Goal: Task Accomplishment & Management: Complete application form

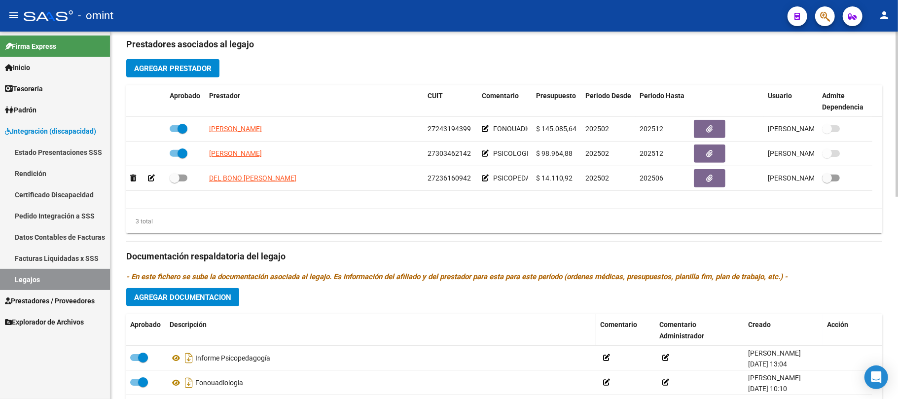
scroll to position [384, 0]
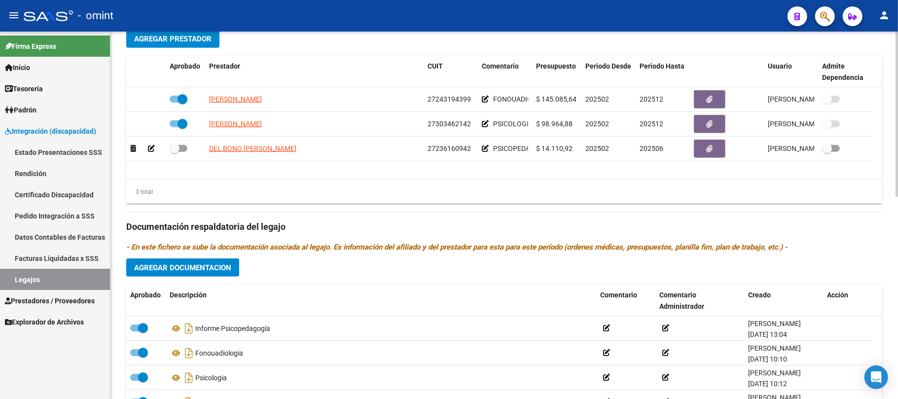
click at [190, 272] on span "Agregar Documentacion" at bounding box center [182, 267] width 97 height 9
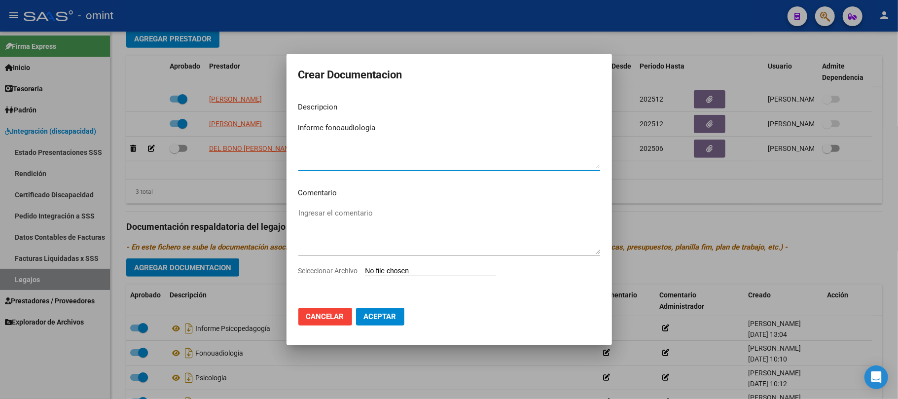
type textarea "informe fonoaudiología"
click at [394, 271] on input "Seleccionar Archivo" at bounding box center [430, 271] width 131 height 9
type input "C:\fakepath\informe - ovalles - fono.pdf"
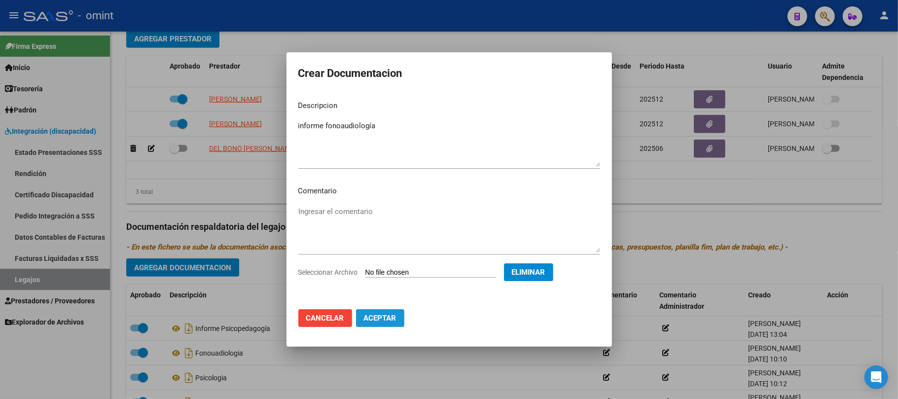
click at [380, 324] on button "Aceptar" at bounding box center [380, 318] width 48 height 18
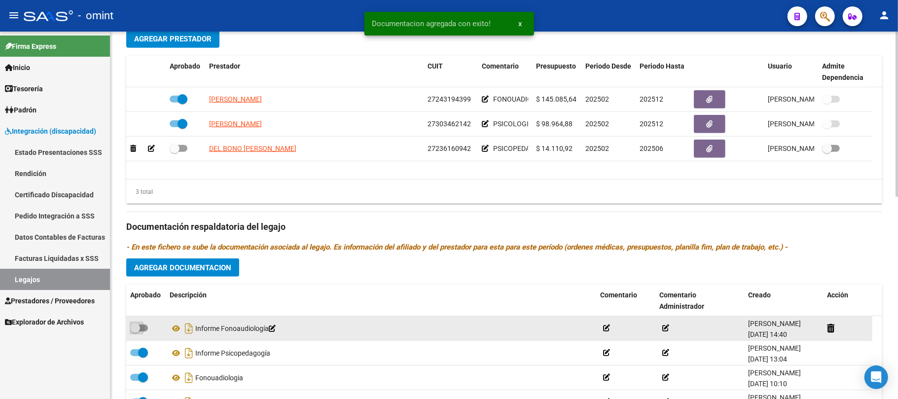
click at [141, 326] on span at bounding box center [139, 328] width 18 height 7
click at [135, 331] on input "checkbox" at bounding box center [135, 331] width 0 height 0
checkbox input "true"
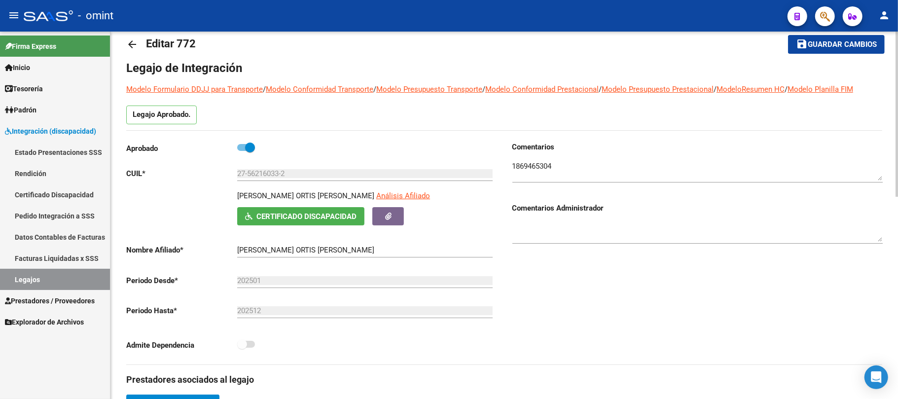
scroll to position [0, 0]
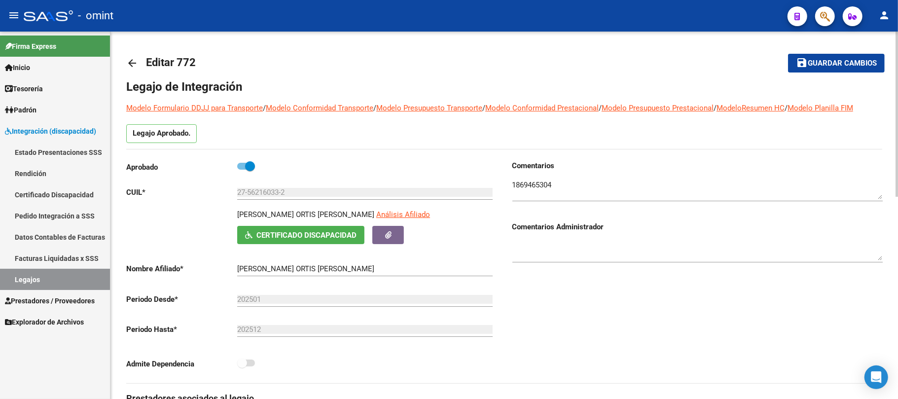
click at [135, 66] on mat-icon "arrow_back" at bounding box center [132, 63] width 12 height 12
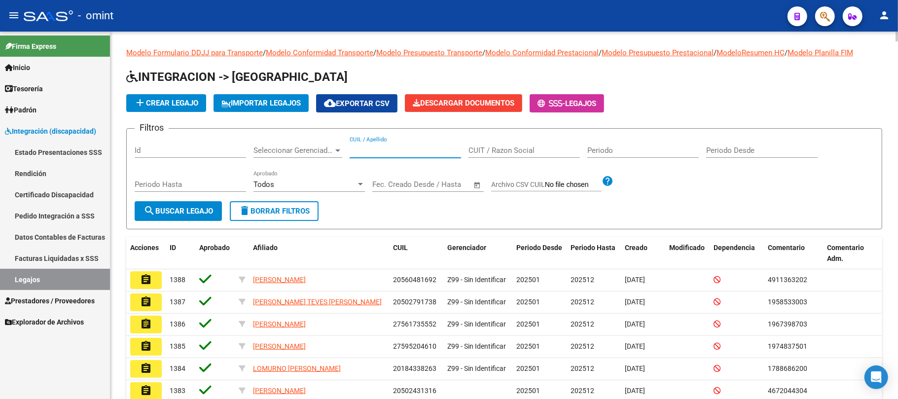
click at [369, 148] on input "CUIL / Apellido" at bounding box center [405, 150] width 111 height 9
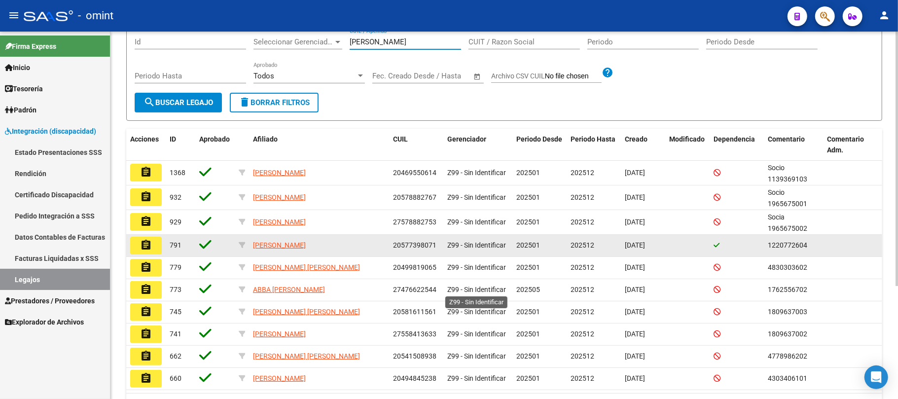
scroll to position [131, 0]
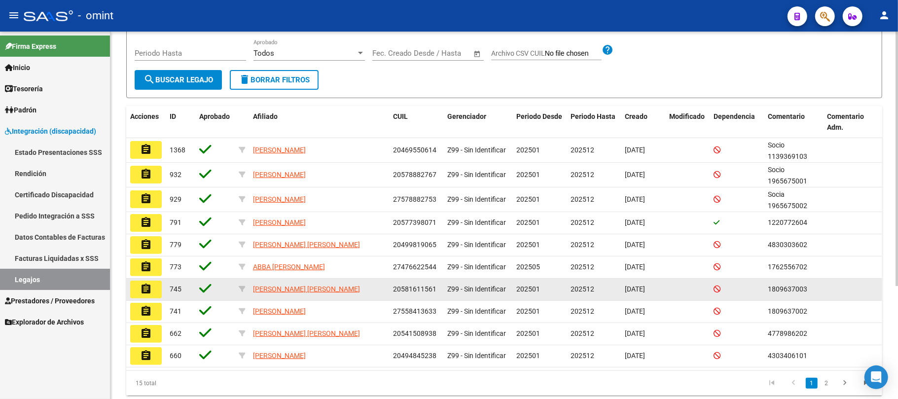
type input "martinez"
click at [153, 297] on button "assignment" at bounding box center [146, 290] width 32 height 18
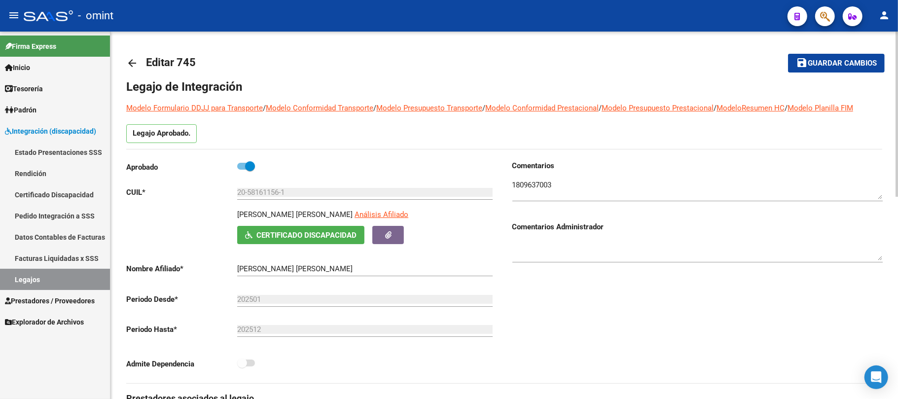
click at [128, 60] on mat-icon "arrow_back" at bounding box center [132, 63] width 12 height 12
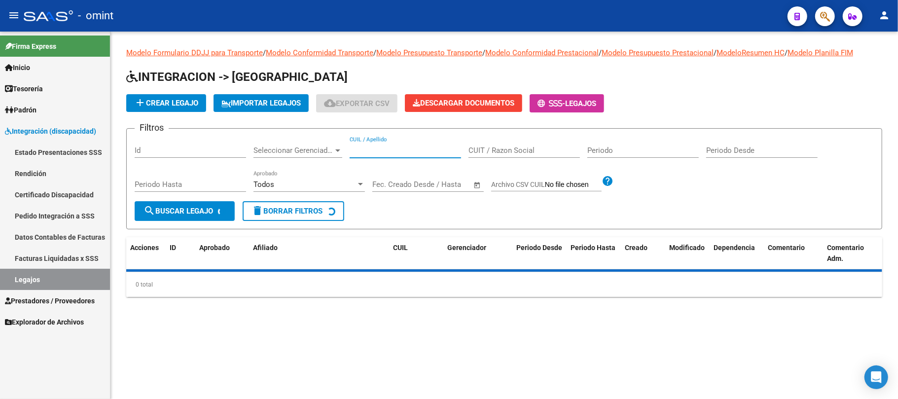
click at [413, 150] on input "CUIL / Apellido" at bounding box center [405, 150] width 111 height 9
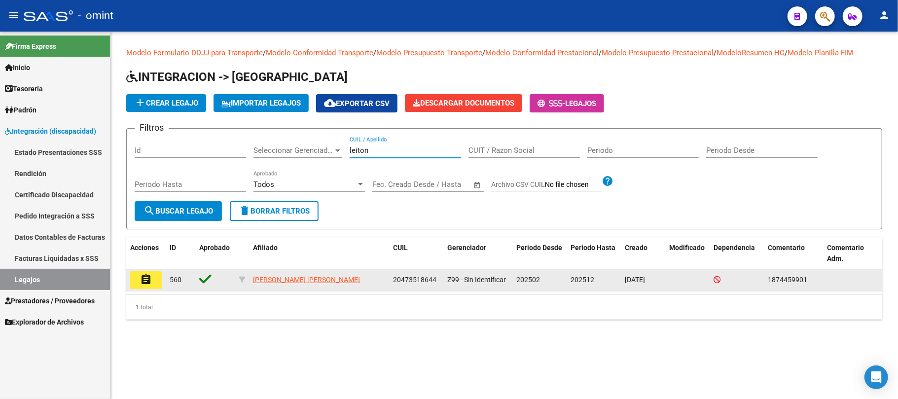
type input "leiton"
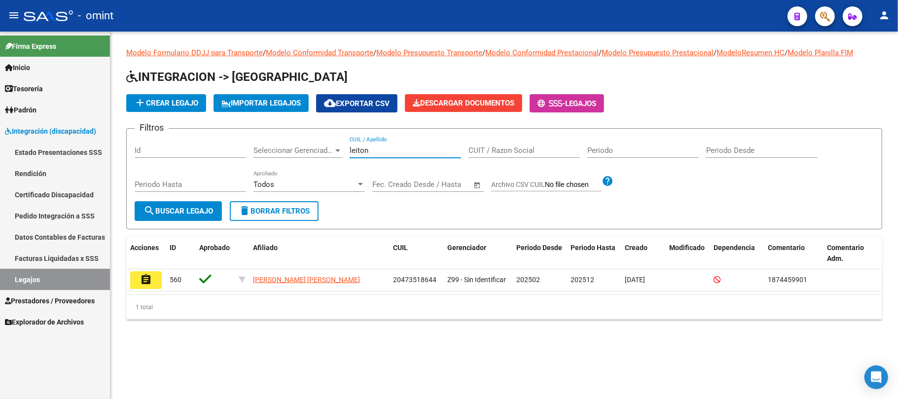
click at [137, 281] on button "assignment" at bounding box center [146, 280] width 32 height 18
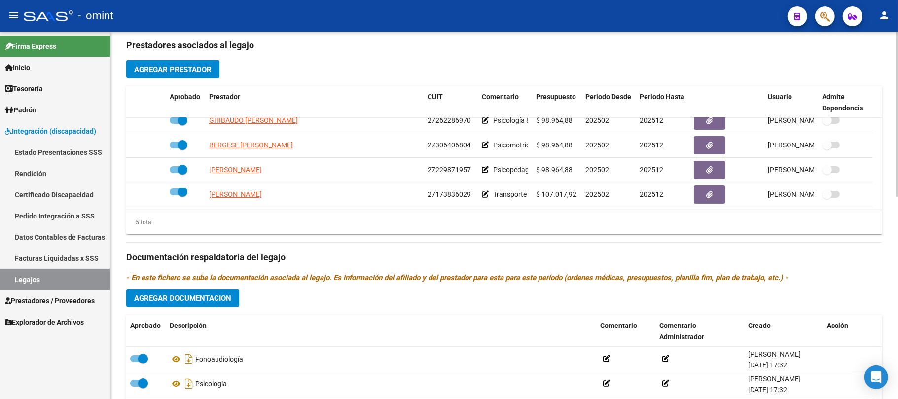
scroll to position [450, 0]
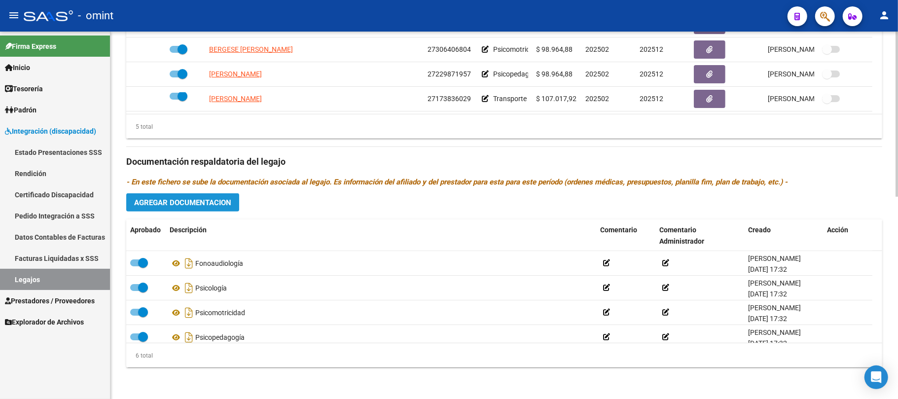
click at [200, 208] on button "Agregar Documentacion" at bounding box center [182, 202] width 113 height 18
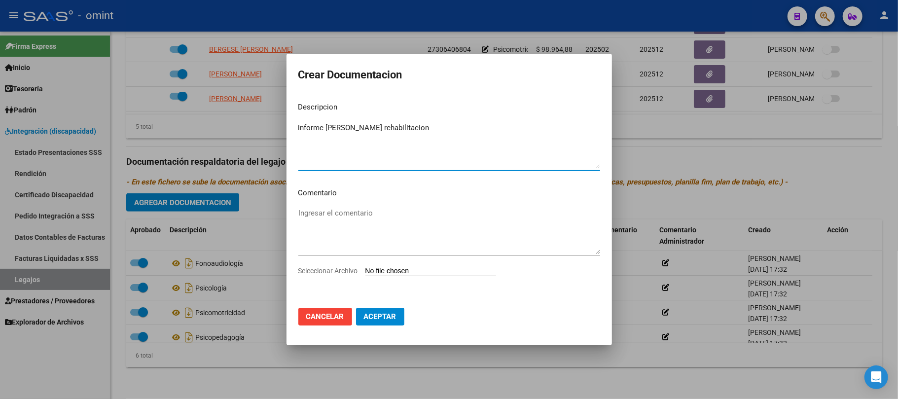
type textarea "informe semestral rehabilitacion"
click at [393, 274] on input "Seleccionar Archivo" at bounding box center [430, 271] width 131 height 9
type input "C:\fakepath\informe rehabilitacion.pdf"
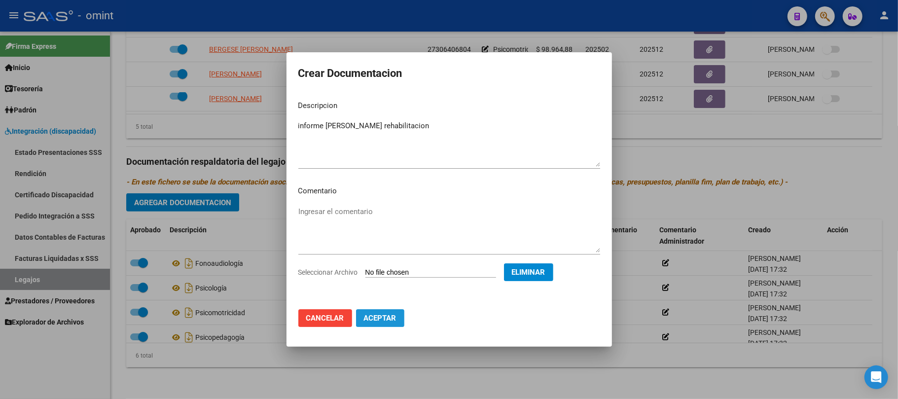
click at [383, 317] on span "Aceptar" at bounding box center [380, 318] width 33 height 9
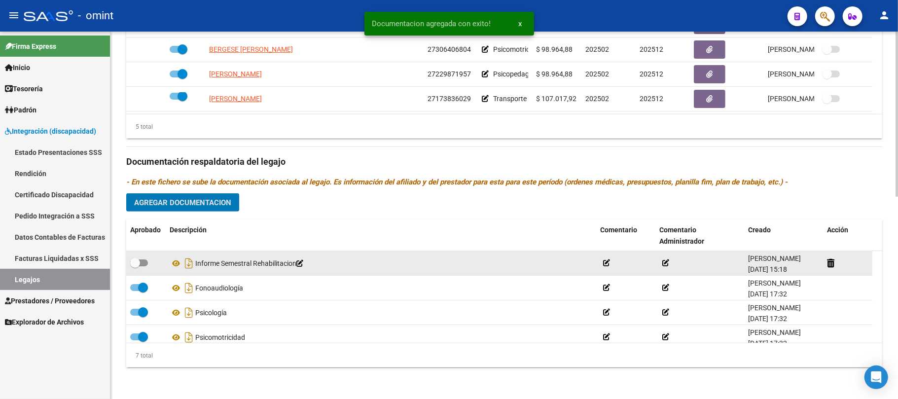
click at [145, 263] on span at bounding box center [139, 262] width 18 height 7
click at [135, 266] on input "checkbox" at bounding box center [135, 266] width 0 height 0
checkbox input "true"
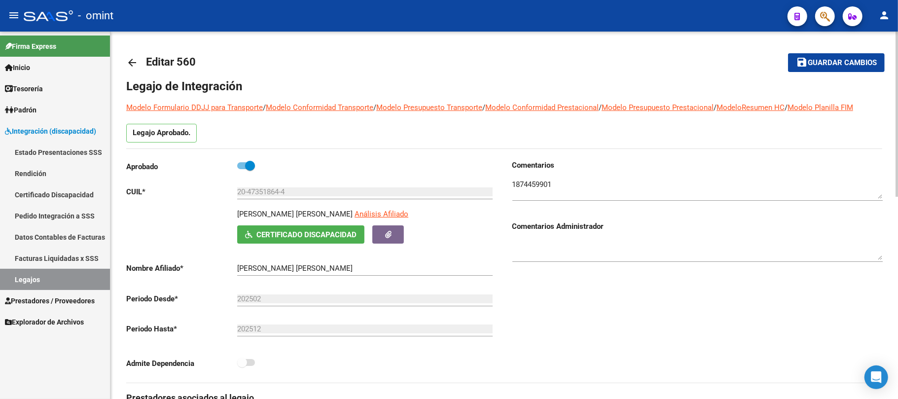
scroll to position [0, 0]
click at [130, 62] on mat-icon "arrow_back" at bounding box center [132, 63] width 12 height 12
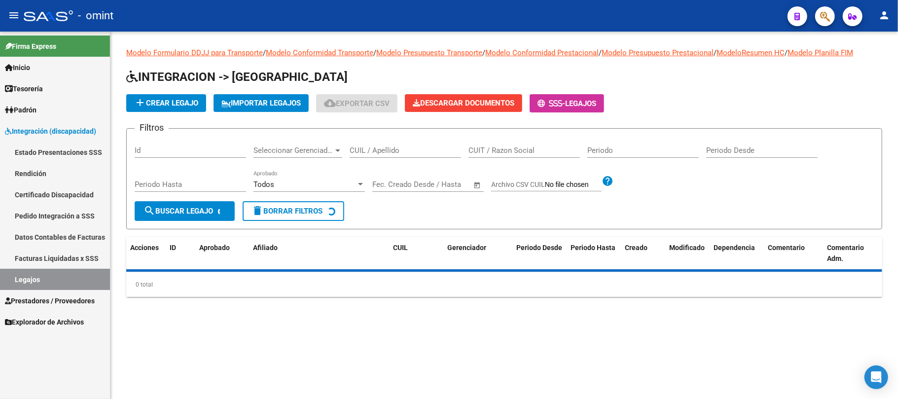
click at [391, 152] on input "CUIL / Apellido" at bounding box center [405, 150] width 111 height 9
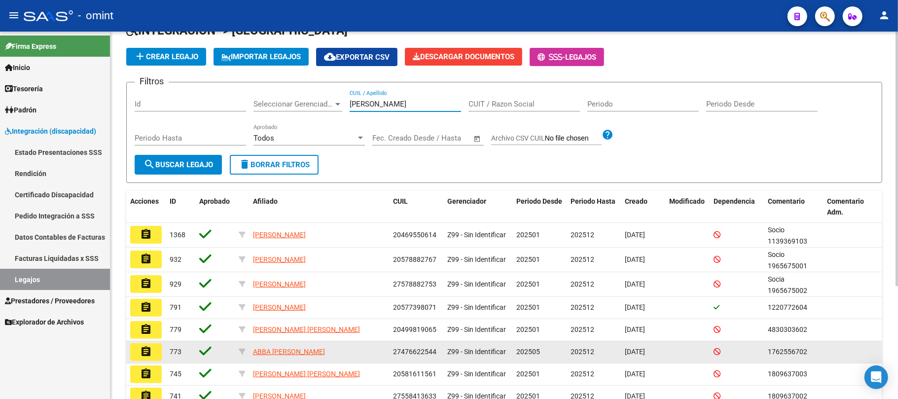
scroll to position [131, 0]
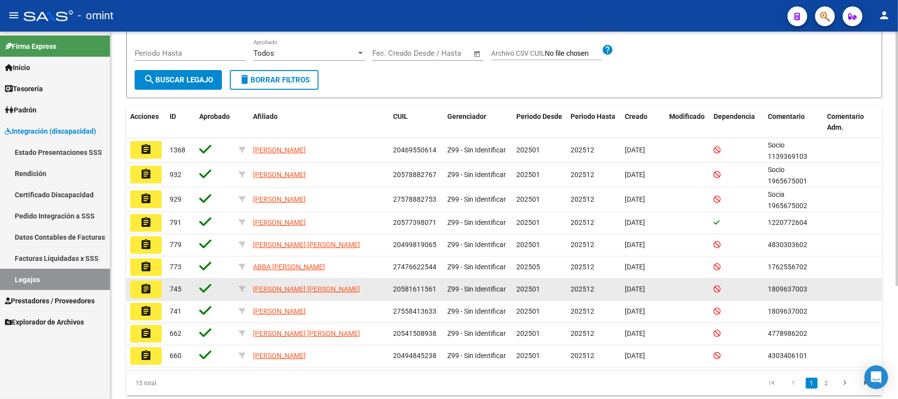
type input "martinez"
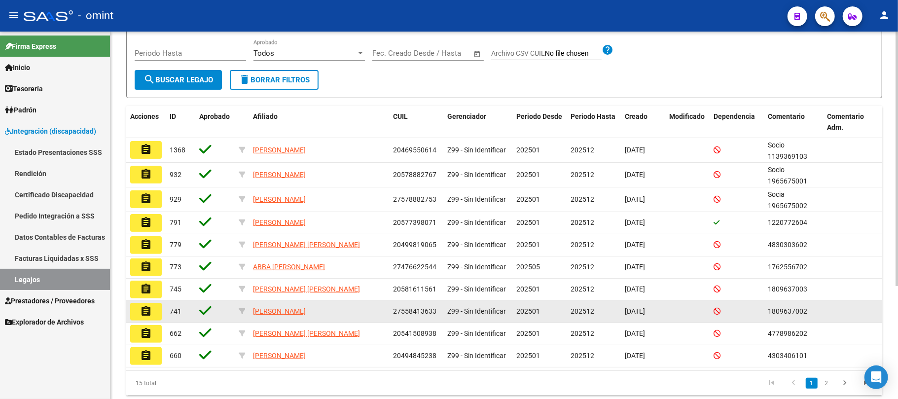
click at [149, 316] on mat-icon "assignment" at bounding box center [146, 311] width 12 height 12
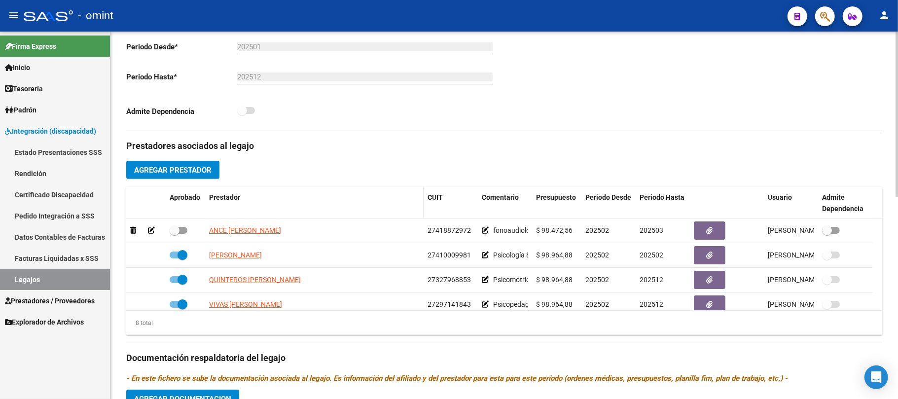
scroll to position [450, 0]
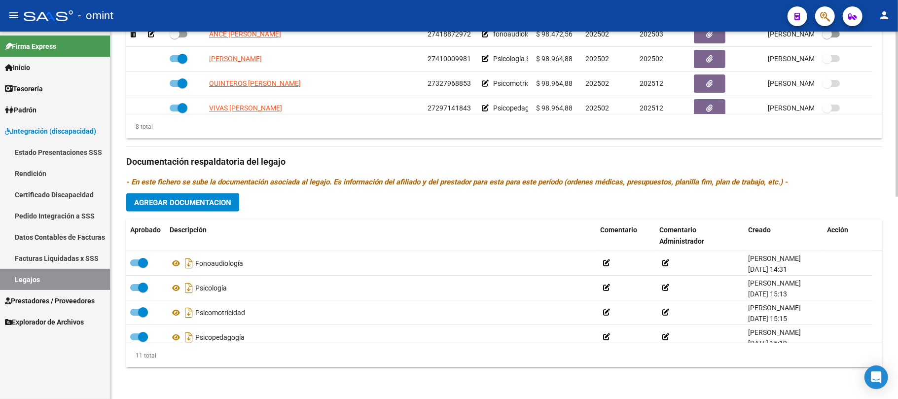
click at [201, 210] on button "Agregar Documentacion" at bounding box center [182, 202] width 113 height 18
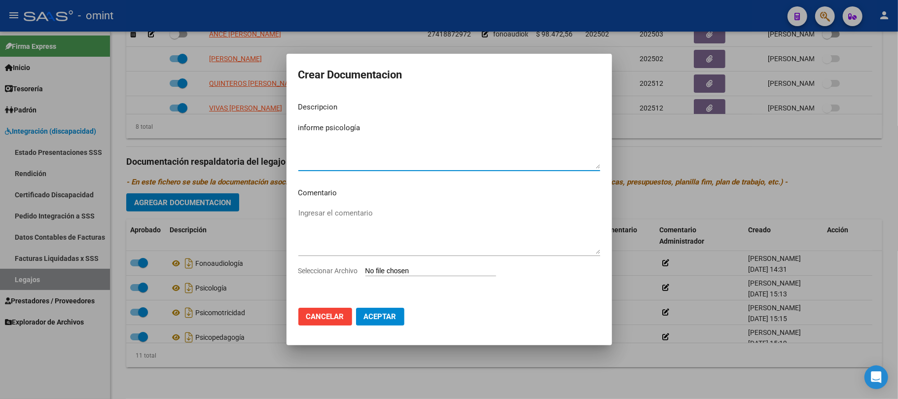
type textarea "informe psicología"
click at [409, 269] on input "Seleccionar Archivo" at bounding box center [430, 271] width 131 height 9
type input "C:\fakepath\informe - campetella - psp.pdf"
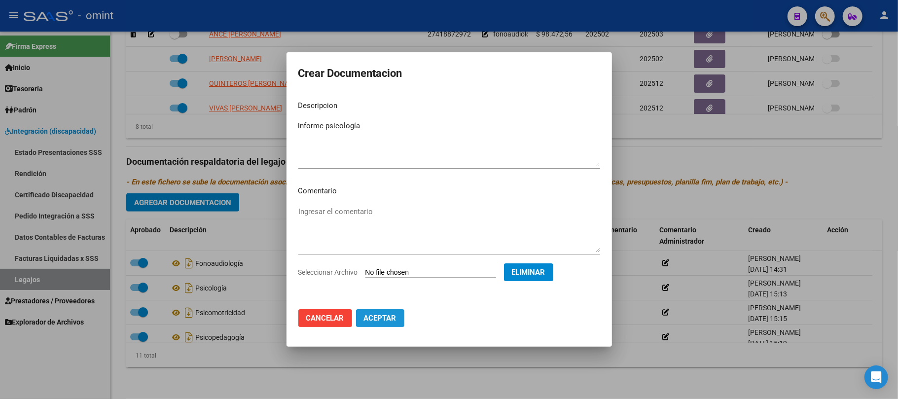
click at [380, 324] on button "Aceptar" at bounding box center [380, 318] width 48 height 18
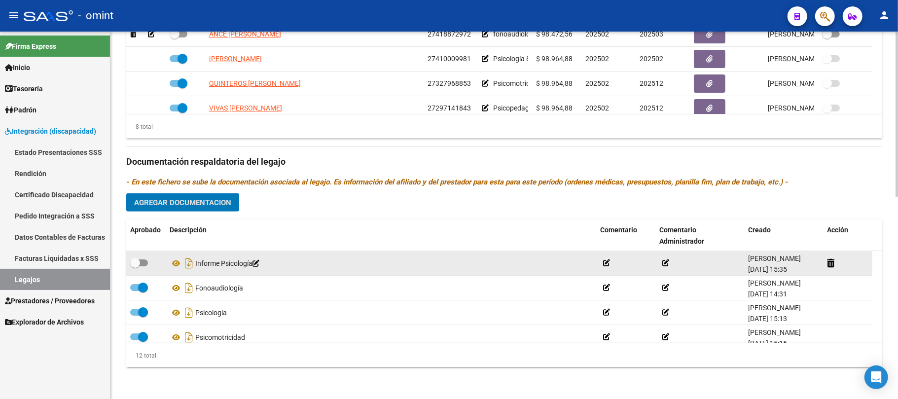
drag, startPoint x: 143, startPoint y: 267, endPoint x: 143, endPoint y: 260, distance: 6.4
click at [143, 261] on label at bounding box center [139, 263] width 18 height 12
click at [135, 266] on input "checkbox" at bounding box center [135, 266] width 0 height 0
checkbox input "true"
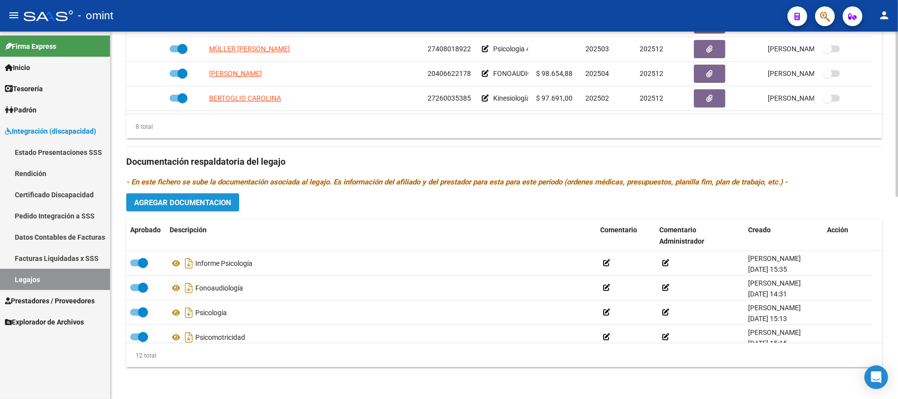
click at [177, 203] on span "Agregar Documentacion" at bounding box center [182, 202] width 97 height 9
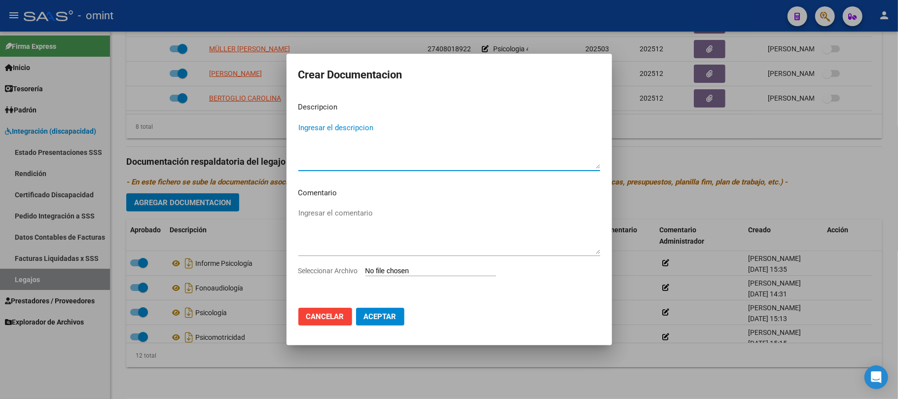
click at [331, 314] on span "Cancelar" at bounding box center [325, 316] width 38 height 9
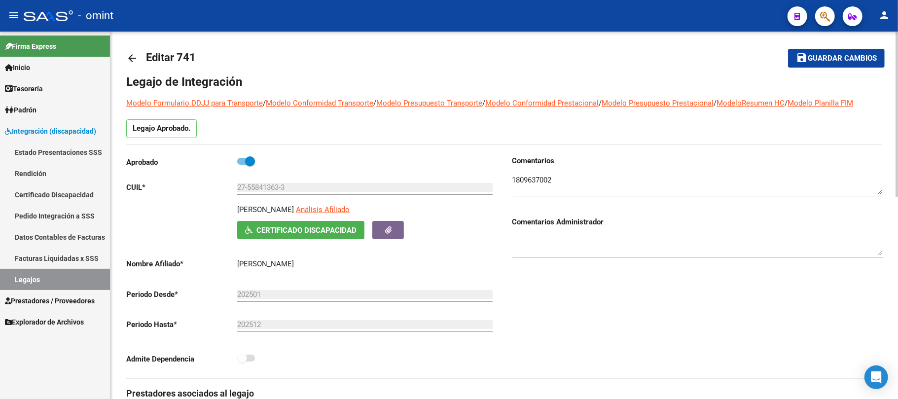
scroll to position [0, 0]
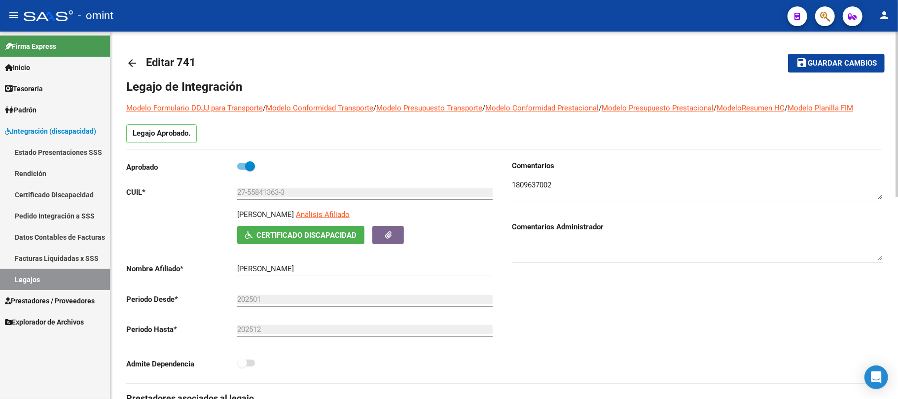
click at [130, 64] on mat-icon "arrow_back" at bounding box center [132, 63] width 12 height 12
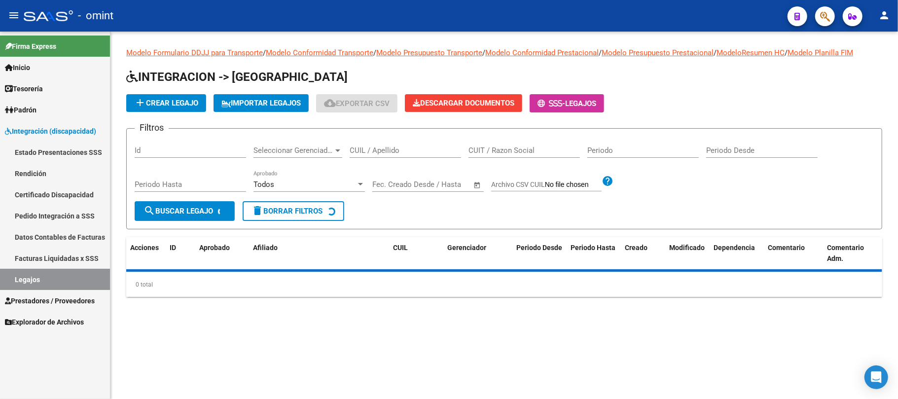
click at [367, 150] on input "CUIL / Apellido" at bounding box center [405, 150] width 111 height 9
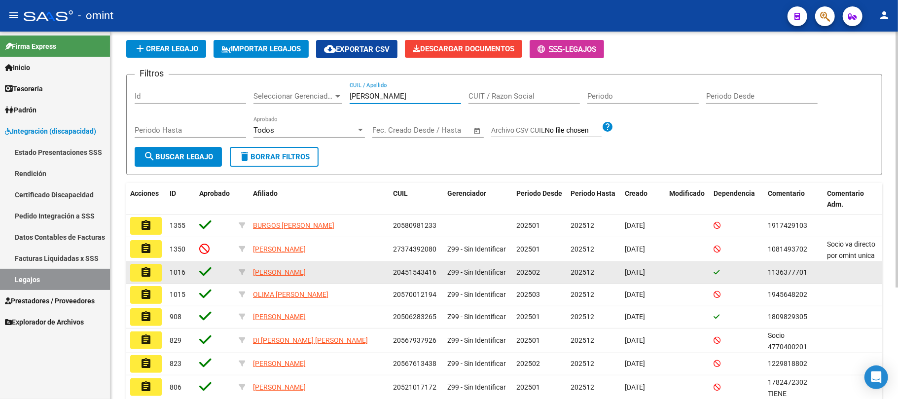
scroll to position [131, 0]
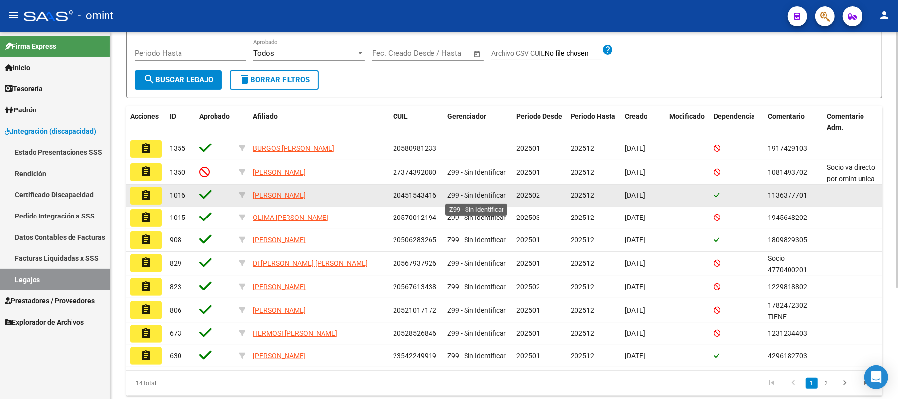
type input "lorenz"
click at [167, 196] on datatable-body-cell "1016" at bounding box center [181, 196] width 30 height 22
click at [161, 196] on button "assignment" at bounding box center [146, 196] width 32 height 18
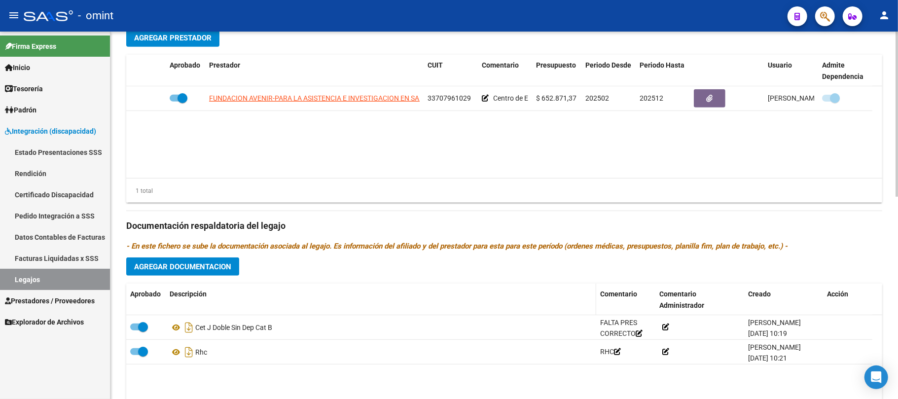
scroll to position [450, 0]
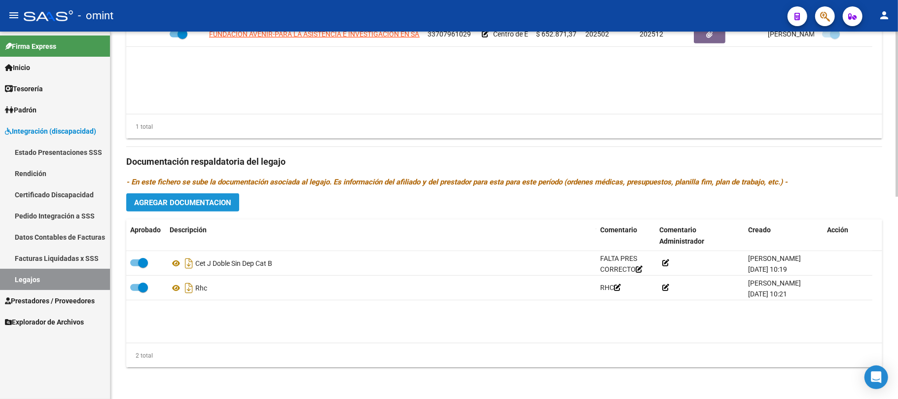
click at [187, 198] on span "Agregar Documentacion" at bounding box center [182, 202] width 97 height 9
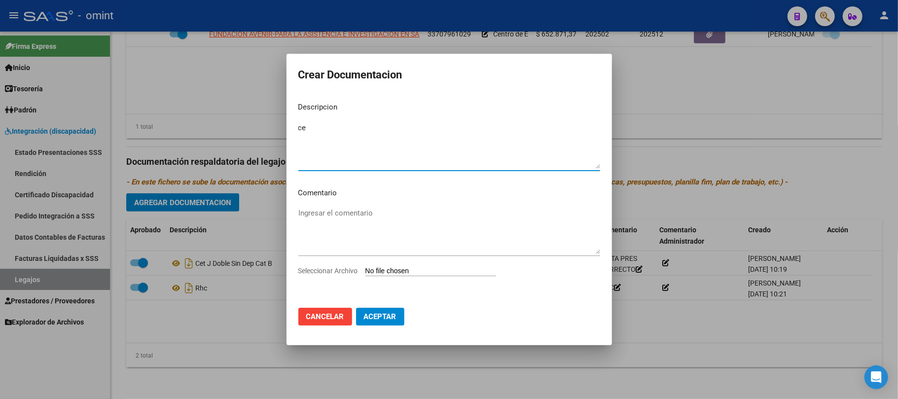
type textarea "c"
type textarea "n"
type textarea "informe cet"
click at [385, 273] on input "Seleccionar Archivo" at bounding box center [430, 271] width 131 height 9
type input "C:\fakepath\informe - lorenzi - cet.pdf"
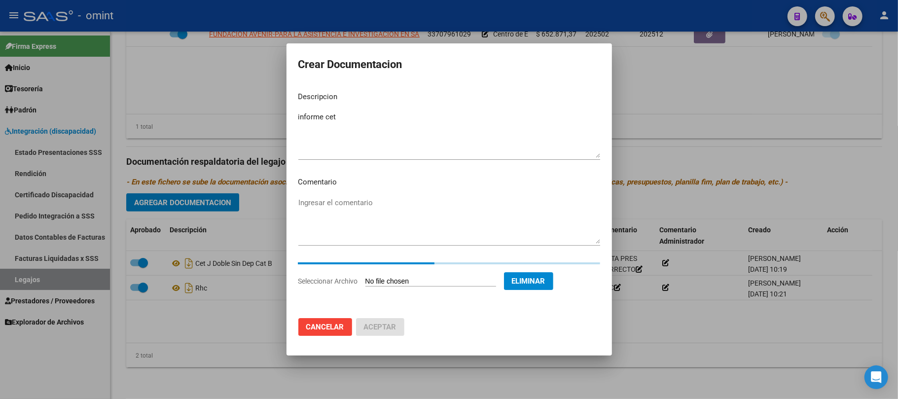
click at [778, 370] on div at bounding box center [449, 199] width 898 height 399
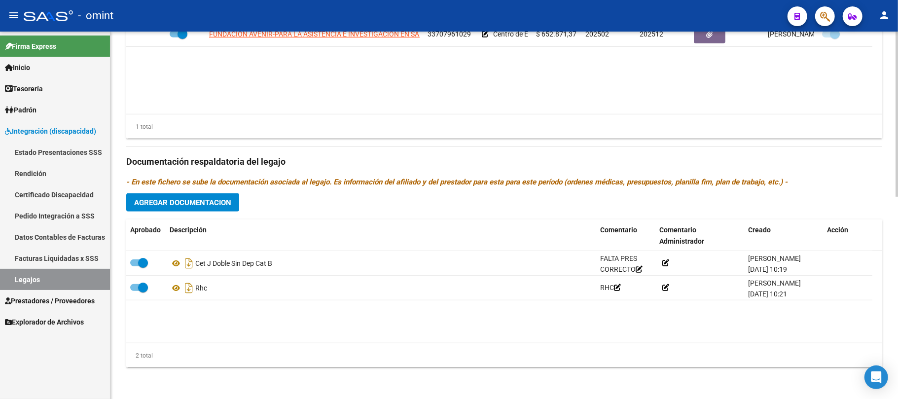
click at [188, 210] on button "Agregar Documentacion" at bounding box center [182, 202] width 113 height 18
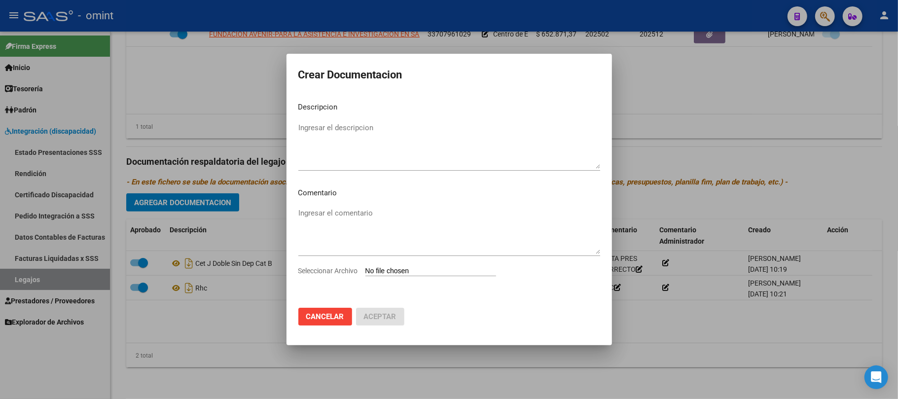
click at [148, 340] on div at bounding box center [449, 199] width 898 height 399
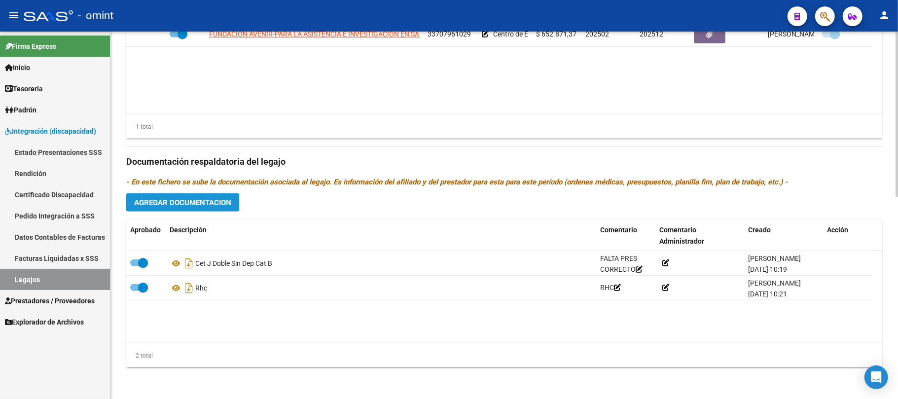
click at [184, 207] on span "Agregar Documentacion" at bounding box center [182, 202] width 97 height 9
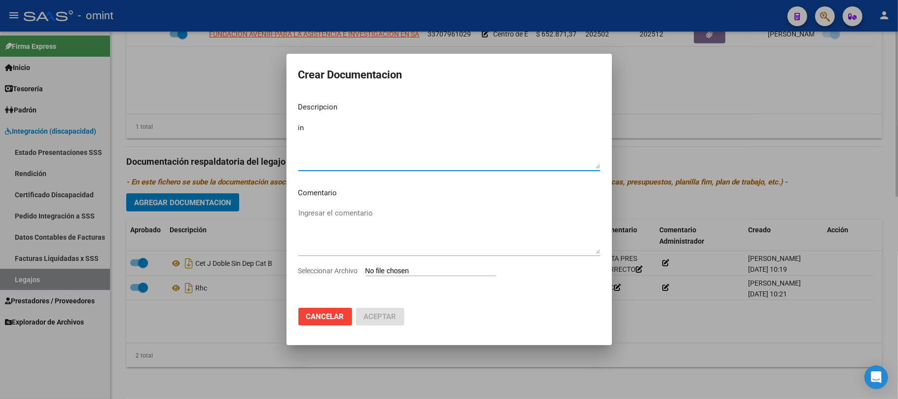
type textarea "i"
type textarea "informe cet"
click at [405, 272] on input "Seleccionar Archivo" at bounding box center [430, 271] width 131 height 9
type input "C:\fakepath\informe - lorenzi - cet.pdf"
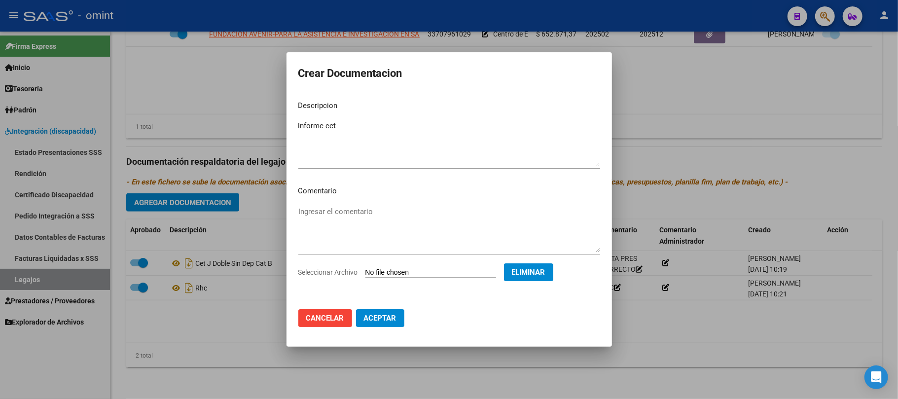
click at [377, 316] on span "Aceptar" at bounding box center [380, 318] width 33 height 9
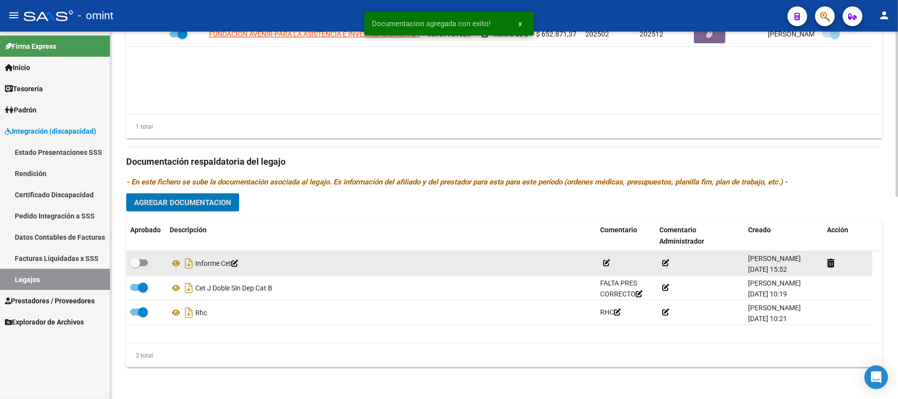
click at [130, 267] on span at bounding box center [135, 263] width 10 height 10
click at [135, 267] on input "checkbox" at bounding box center [135, 266] width 0 height 0
checkbox input "true"
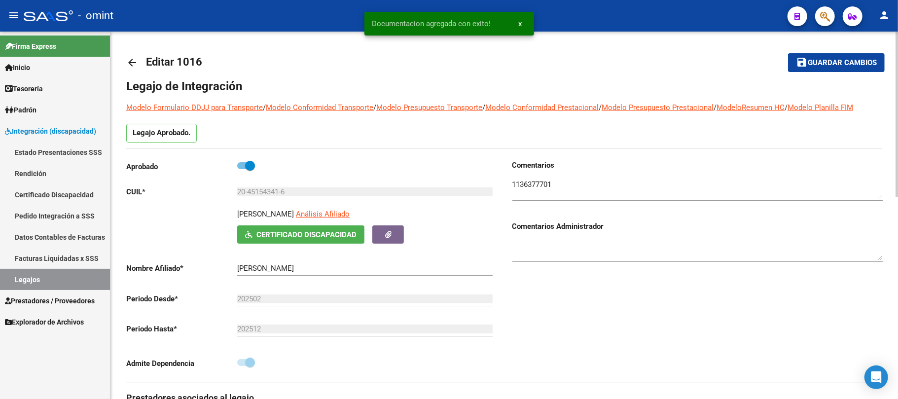
scroll to position [0, 0]
click at [827, 62] on span "Guardar cambios" at bounding box center [842, 63] width 69 height 9
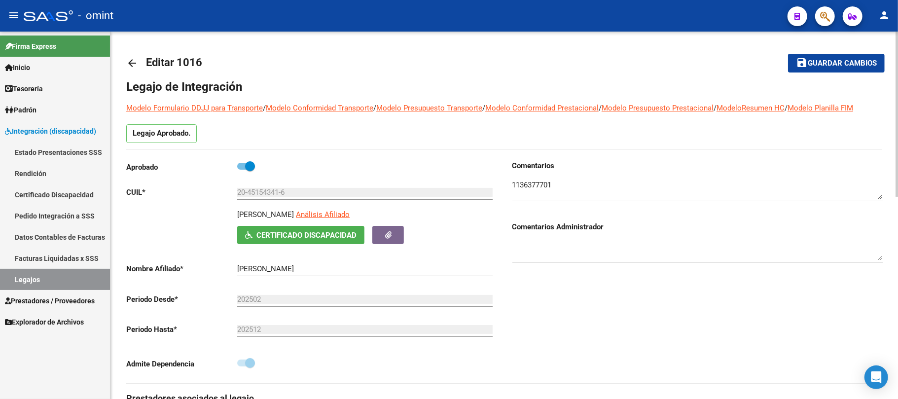
click at [126, 59] on mat-icon "arrow_back" at bounding box center [132, 63] width 12 height 12
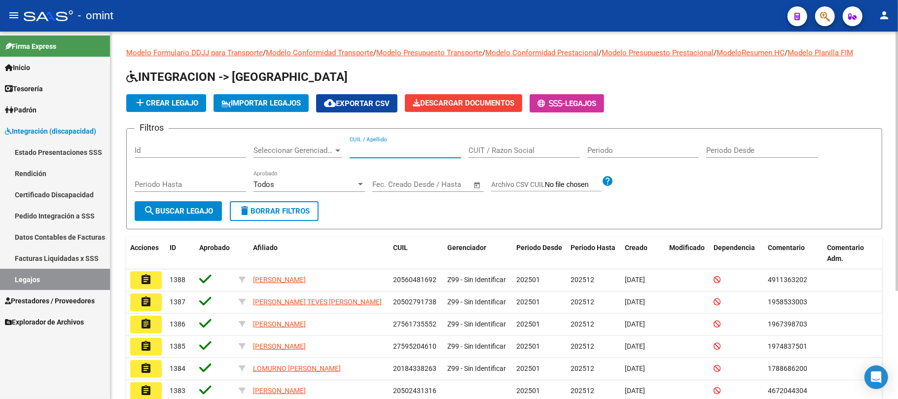
click at [375, 151] on input "CUIL / Apellido" at bounding box center [405, 150] width 111 height 9
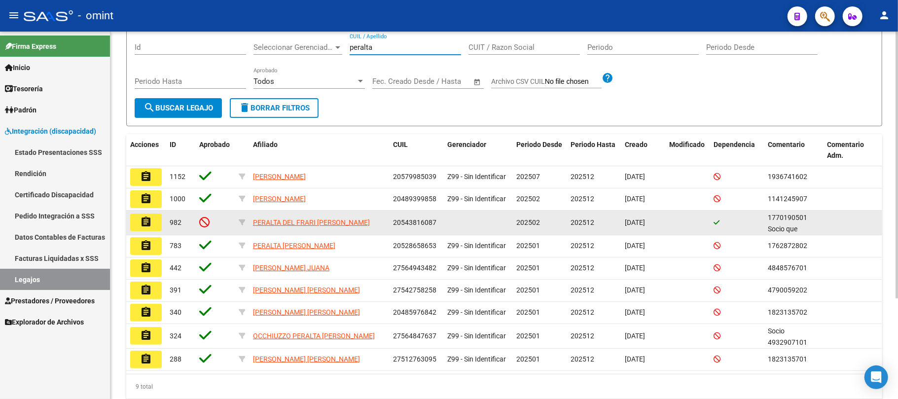
scroll to position [131, 0]
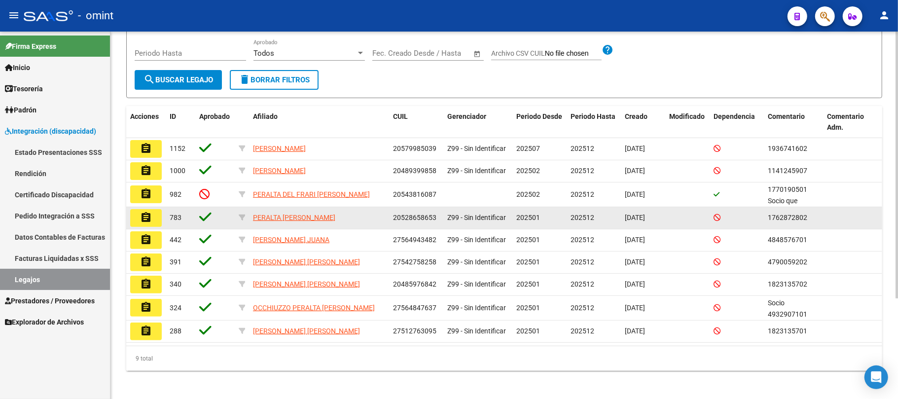
type input "peralta"
click at [138, 221] on button "assignment" at bounding box center [146, 218] width 32 height 18
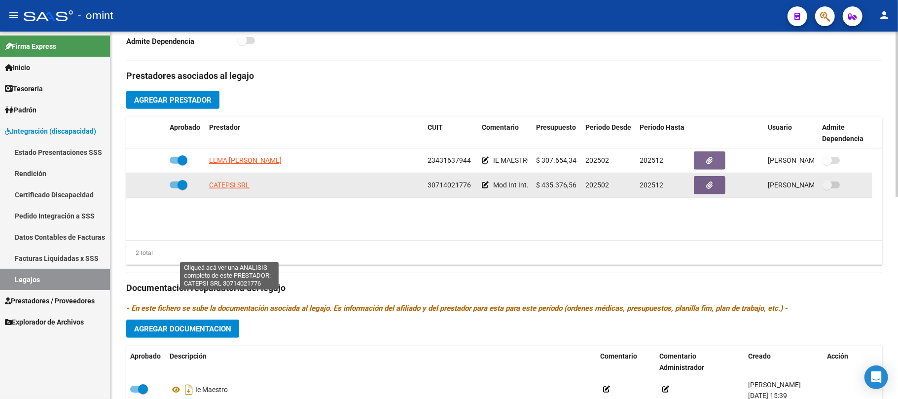
scroll to position [395, 0]
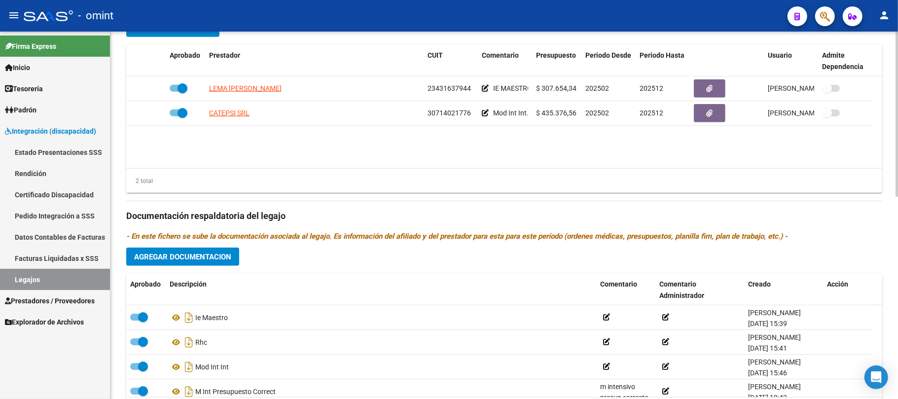
click at [167, 265] on button "Agregar Documentacion" at bounding box center [182, 257] width 113 height 18
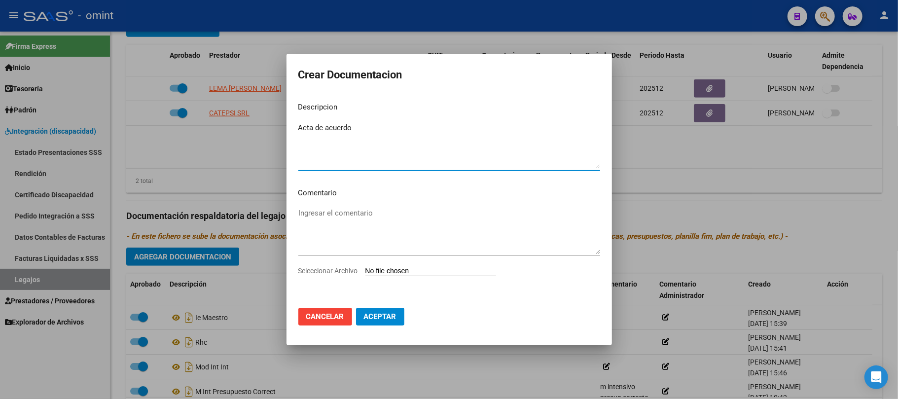
type textarea "Acta de acuerdo"
click at [395, 271] on input "Seleccionar Archivo" at bounding box center [430, 271] width 131 height 9
type input "C:\fakepath\acta de acuerdo.pdf"
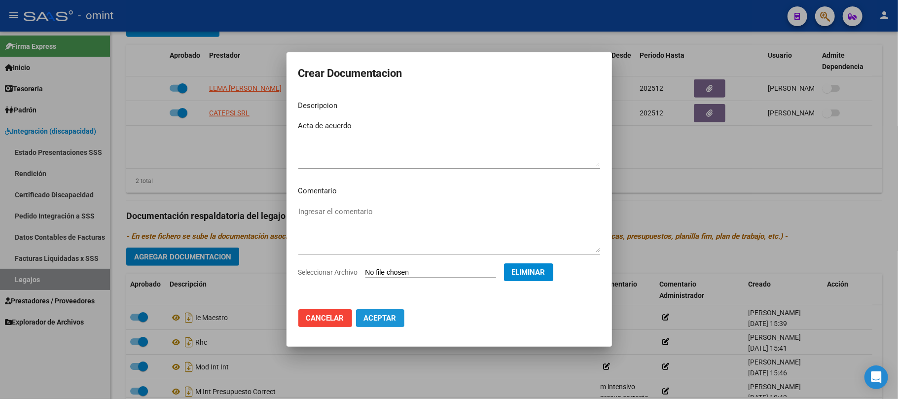
click at [377, 318] on span "Aceptar" at bounding box center [380, 318] width 33 height 9
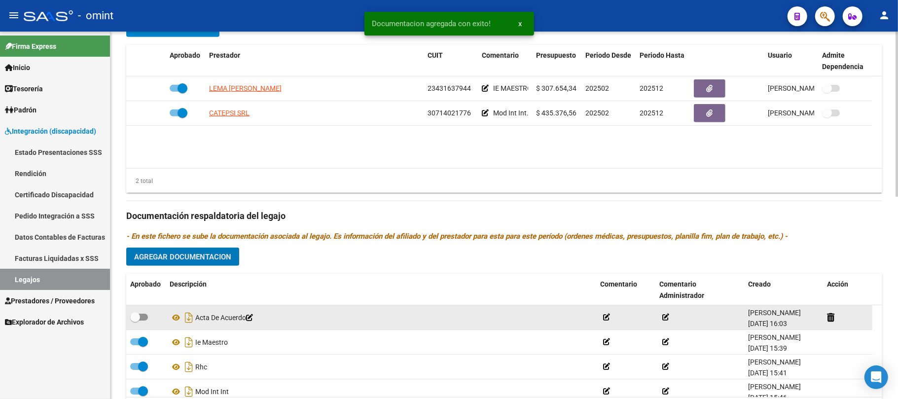
click at [136, 322] on span at bounding box center [135, 317] width 10 height 10
click at [135, 321] on input "checkbox" at bounding box center [135, 321] width 0 height 0
checkbox input "true"
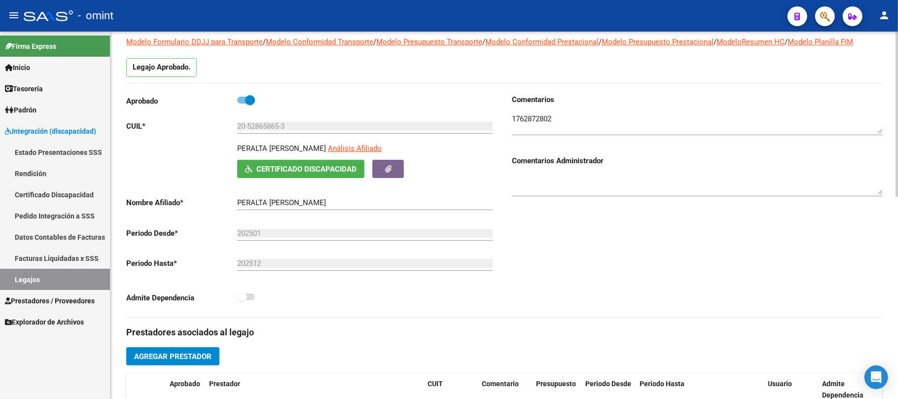
scroll to position [0, 0]
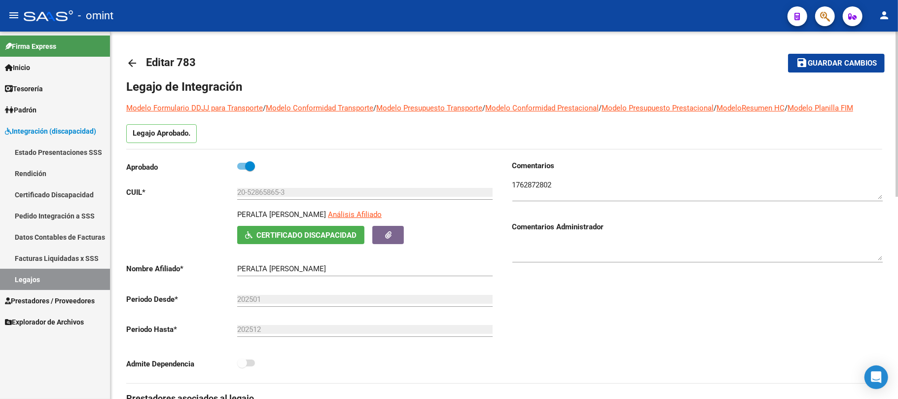
click at [135, 64] on mat-icon "arrow_back" at bounding box center [132, 63] width 12 height 12
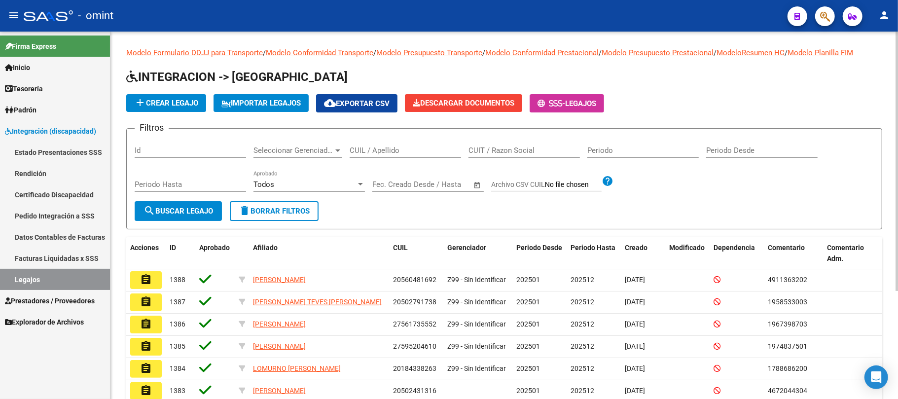
click at [393, 139] on div "CUIL / Apellido" at bounding box center [405, 147] width 111 height 21
click at [390, 143] on div "CUIL / Apellido" at bounding box center [405, 147] width 111 height 21
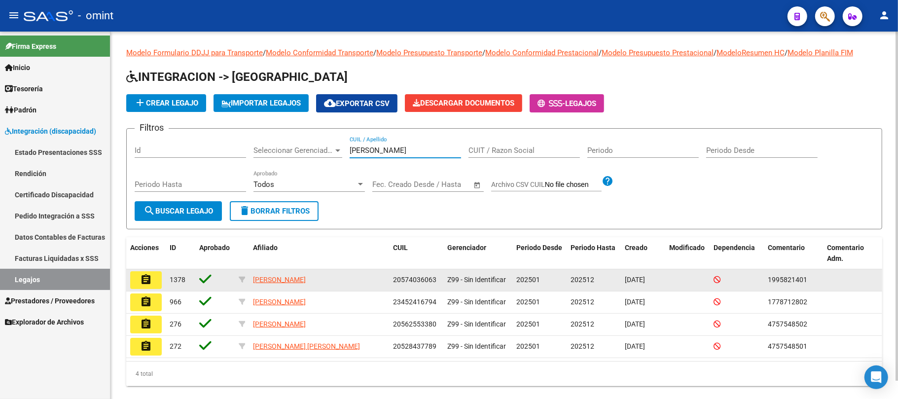
type input "vargas"
click at [148, 287] on button "assignment" at bounding box center [146, 280] width 32 height 18
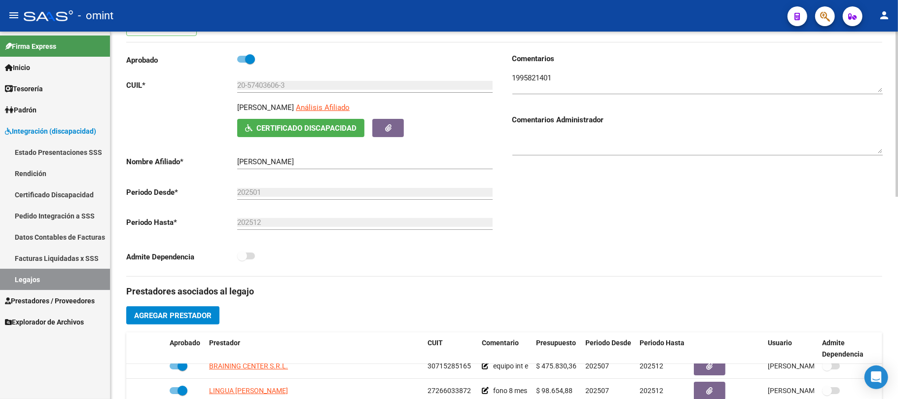
scroll to position [66, 0]
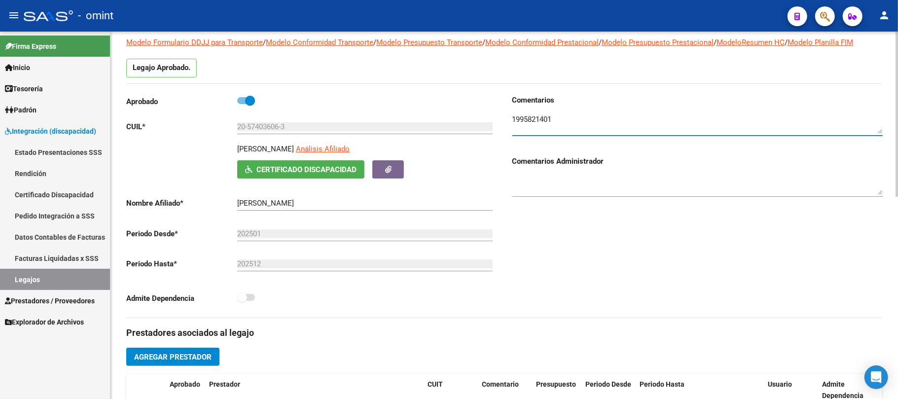
click at [532, 117] on textarea at bounding box center [697, 124] width 370 height 20
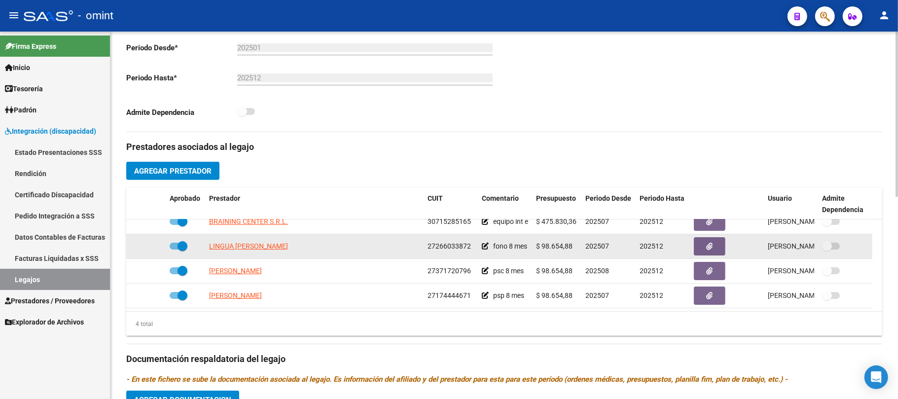
scroll to position [263, 0]
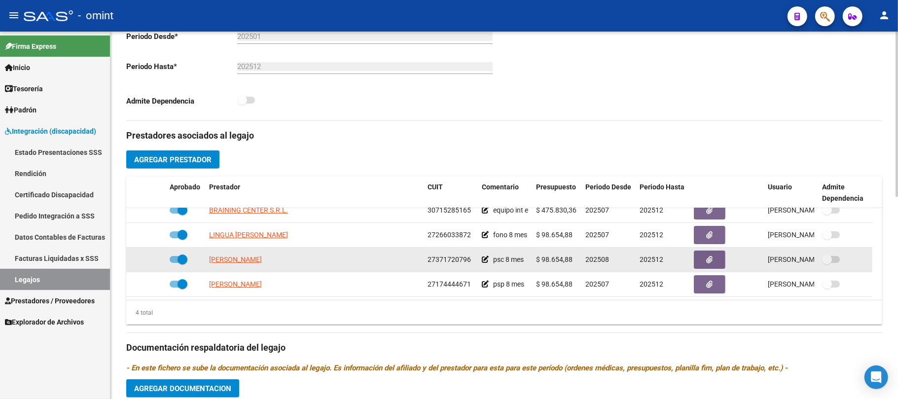
click at [180, 261] on span at bounding box center [183, 259] width 10 height 10
click at [175, 263] on input "checkbox" at bounding box center [174, 263] width 0 height 0
checkbox input "false"
click at [147, 257] on div at bounding box center [146, 259] width 32 height 11
click at [156, 261] on div at bounding box center [146, 259] width 32 height 11
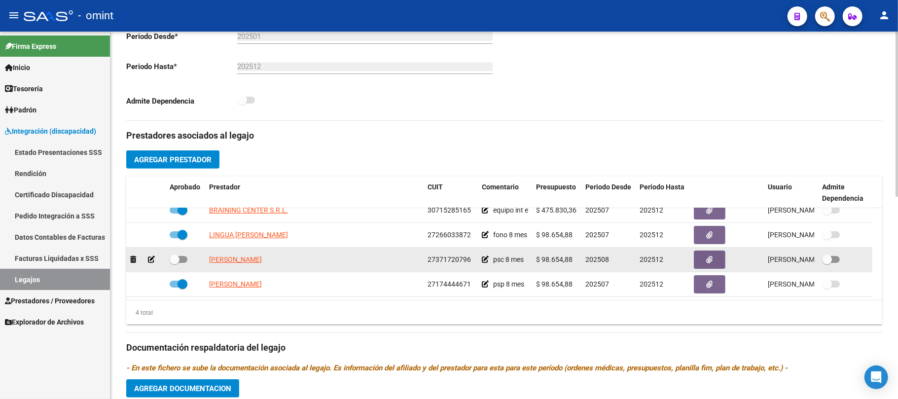
click at [154, 261] on icon at bounding box center [151, 259] width 7 height 7
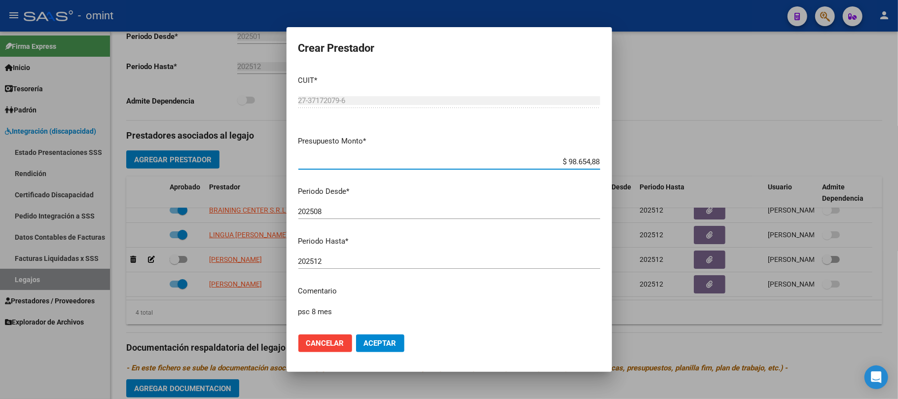
click at [323, 212] on input "202508" at bounding box center [449, 211] width 302 height 9
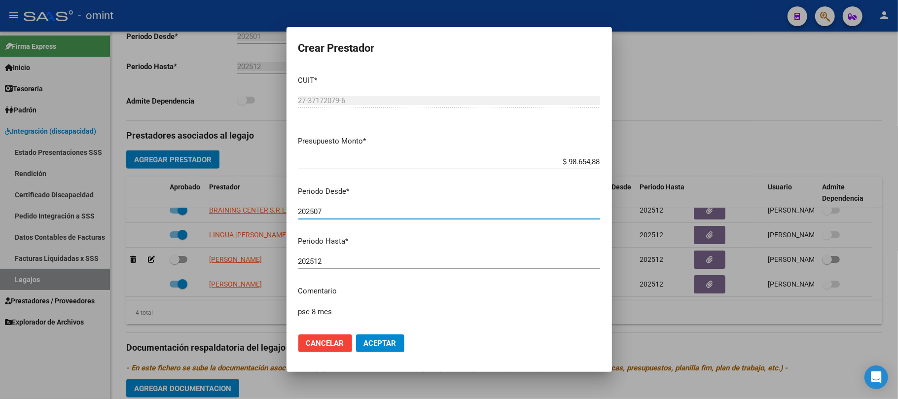
type input "202507"
click at [373, 350] on button "Aceptar" at bounding box center [380, 343] width 48 height 18
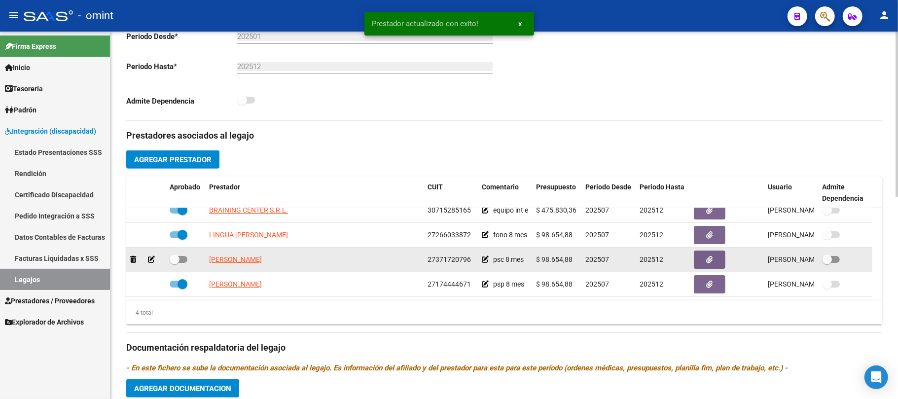
click at [168, 256] on datatable-body-cell at bounding box center [185, 260] width 39 height 24
click at [183, 261] on span at bounding box center [179, 259] width 18 height 7
click at [175, 263] on input "checkbox" at bounding box center [174, 263] width 0 height 0
checkbox input "true"
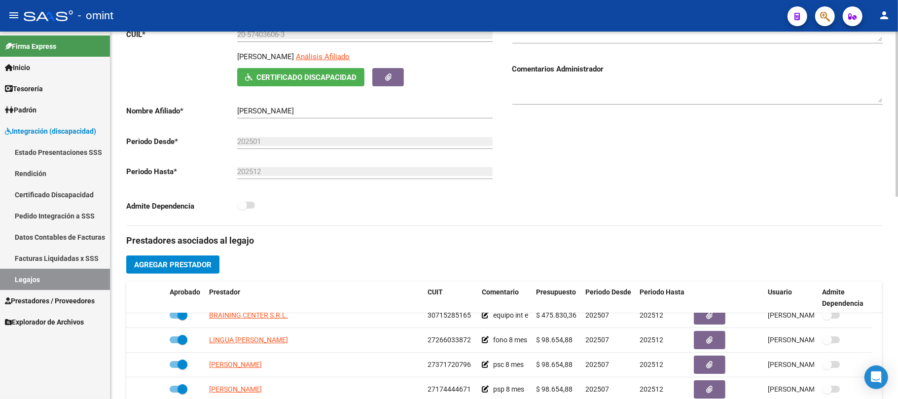
scroll to position [0, 0]
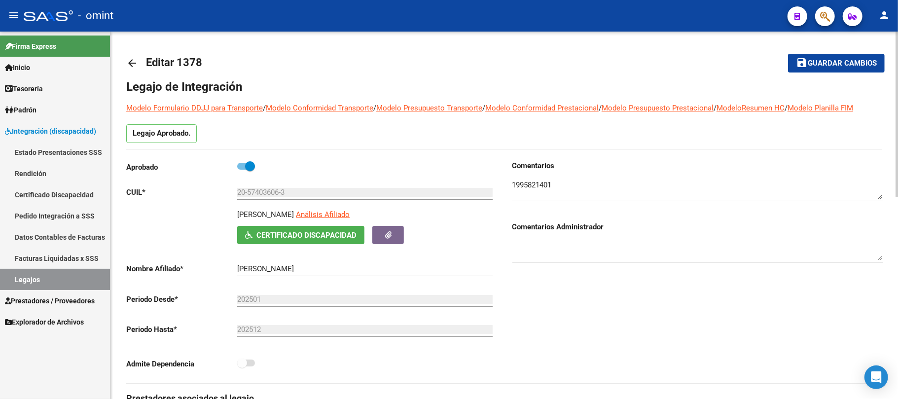
click at [137, 63] on mat-icon "arrow_back" at bounding box center [132, 63] width 12 height 12
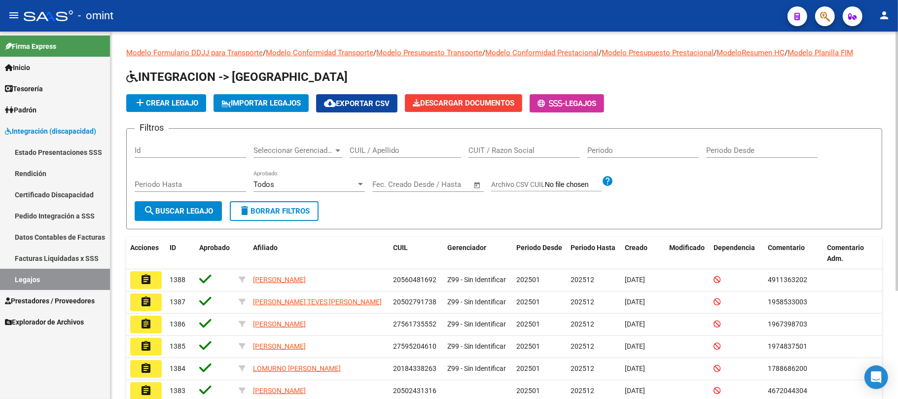
click at [403, 150] on input "CUIL / Apellido" at bounding box center [405, 150] width 111 height 9
type input "sola"
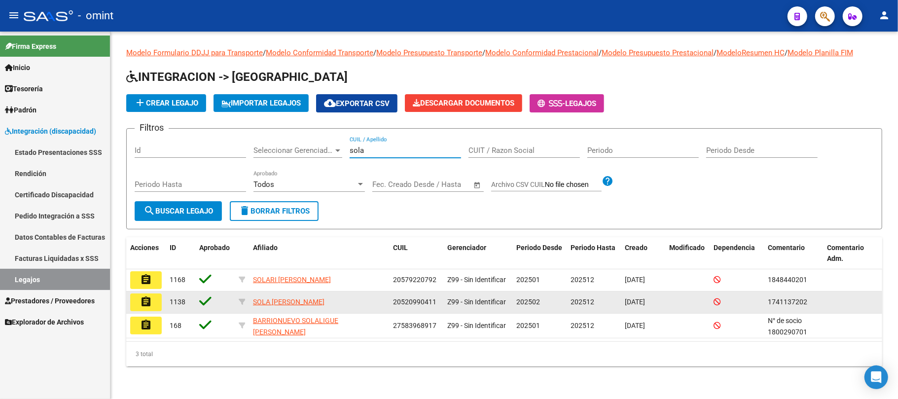
click at [148, 307] on mat-icon "assignment" at bounding box center [146, 302] width 12 height 12
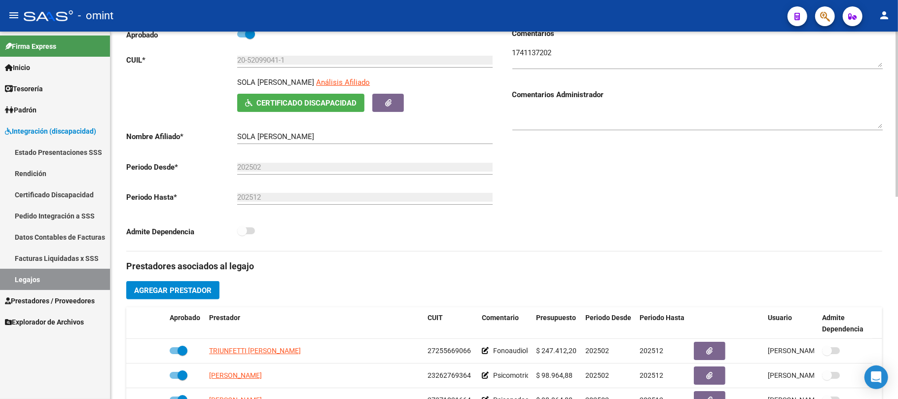
scroll to position [131, 0]
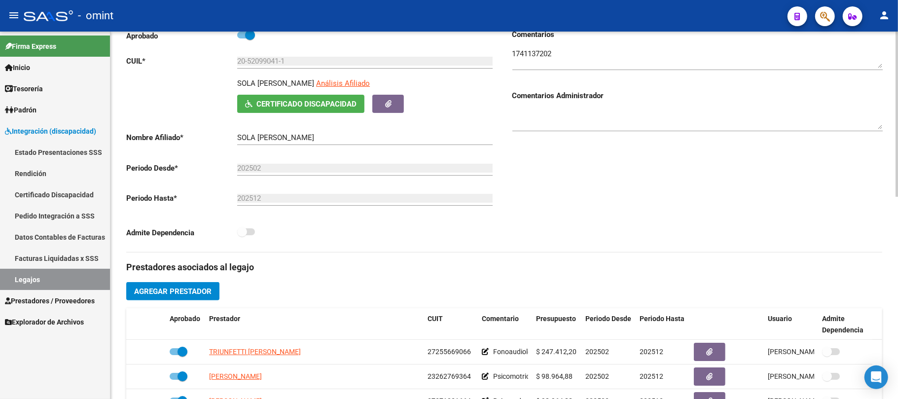
click at [529, 56] on textarea at bounding box center [697, 58] width 370 height 20
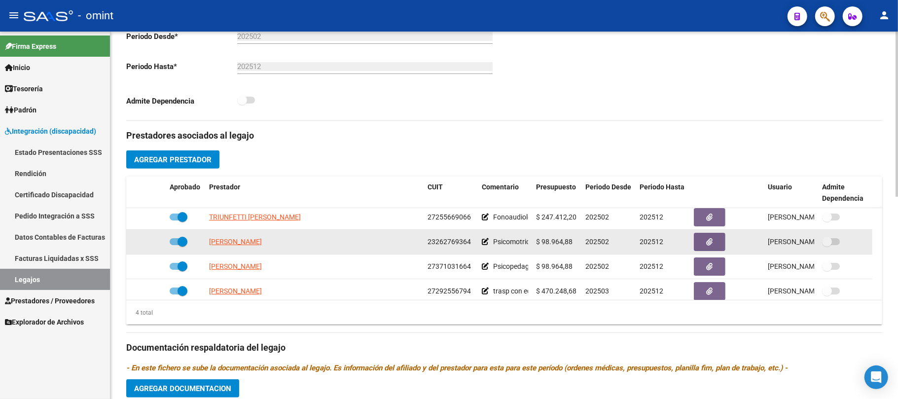
scroll to position [0, 0]
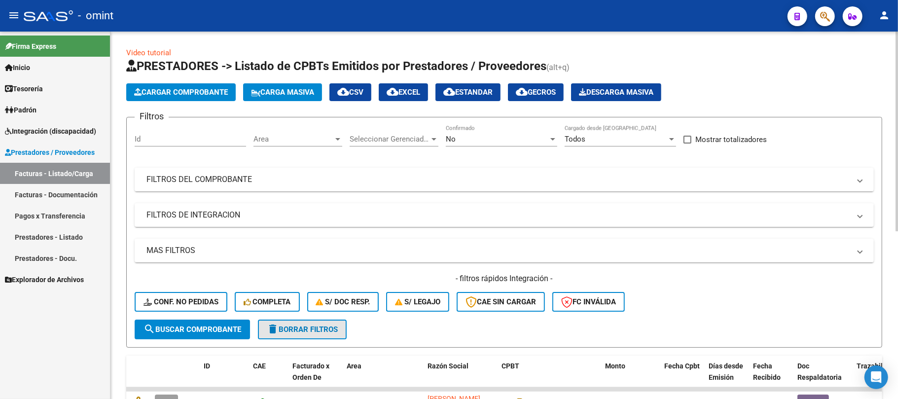
click at [298, 329] on span "delete Borrar Filtros" at bounding box center [302, 329] width 71 height 9
click at [185, 137] on input "Id" at bounding box center [190, 139] width 111 height 9
paste input "20843"
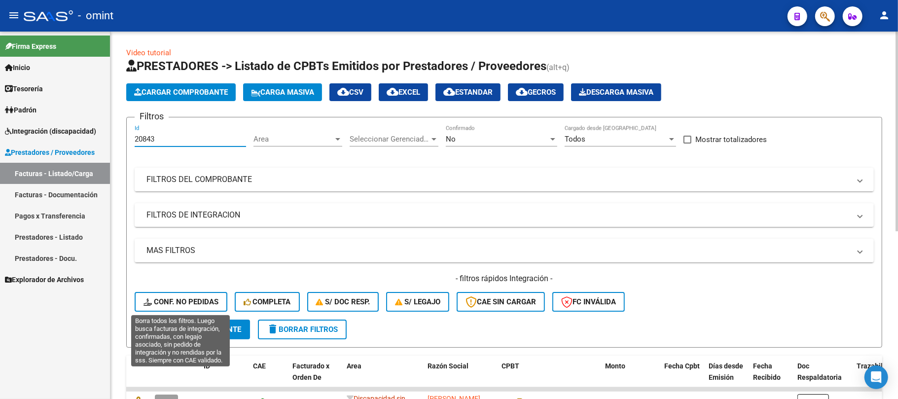
type input "20843"
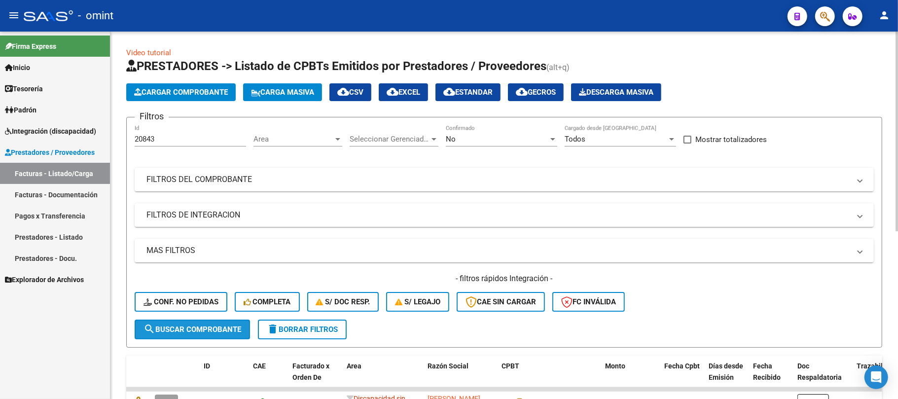
click at [188, 320] on button "search Buscar Comprobante" at bounding box center [192, 330] width 115 height 20
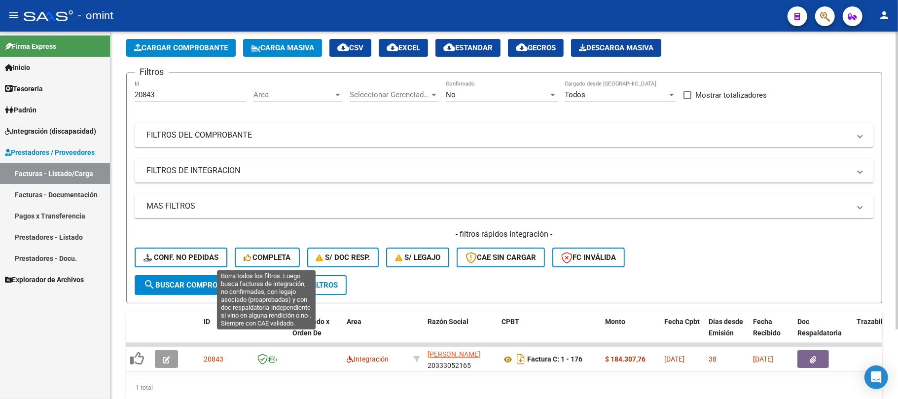
scroll to position [86, 0]
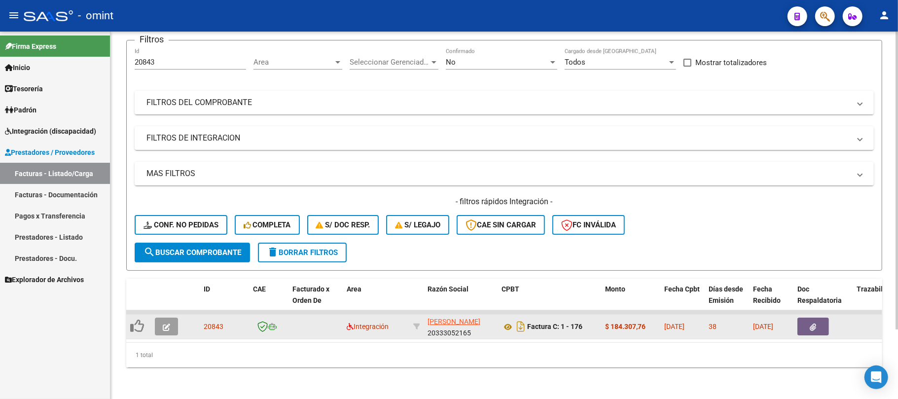
click at [166, 324] on icon "button" at bounding box center [166, 327] width 7 height 7
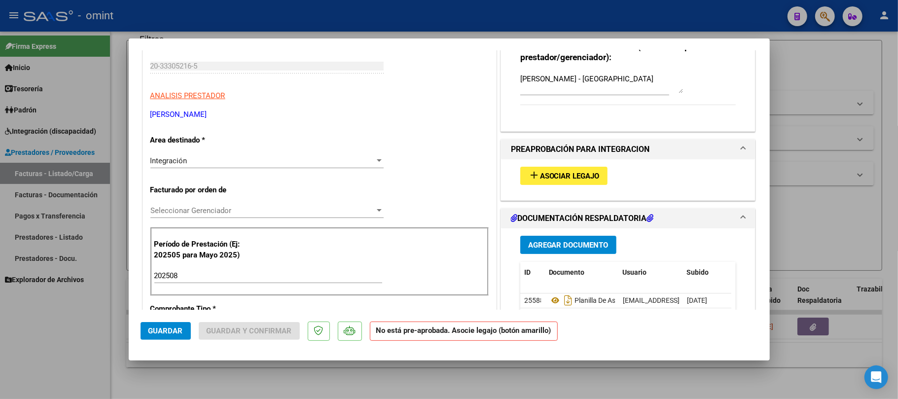
scroll to position [0, 0]
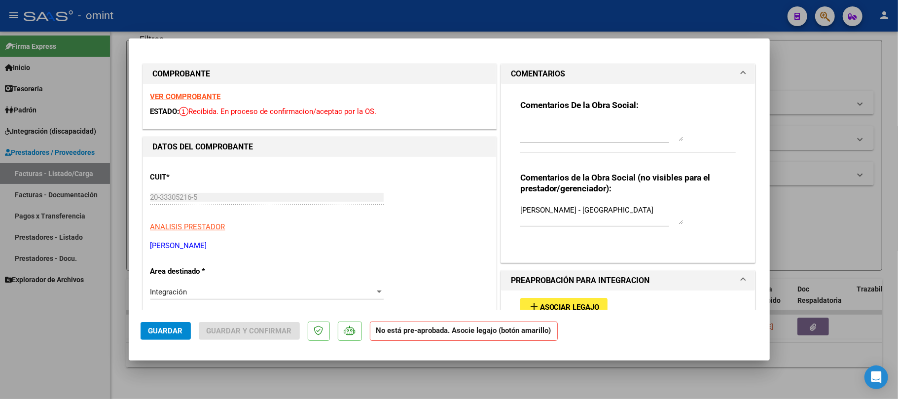
click at [565, 304] on span "Asociar Legajo" at bounding box center [570, 307] width 60 height 9
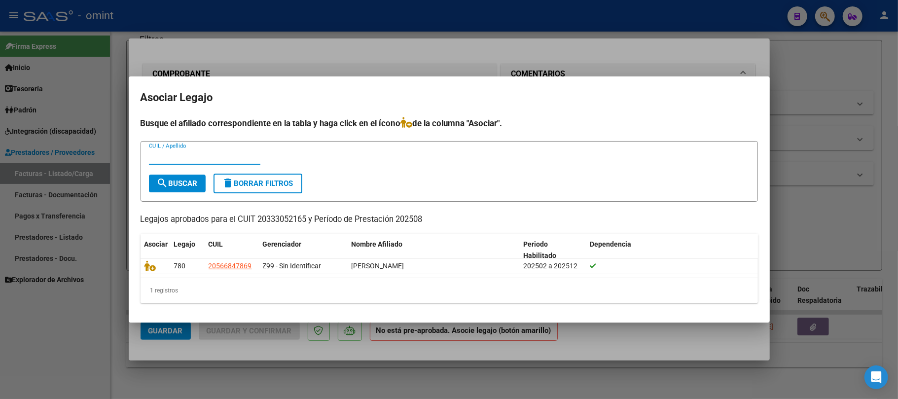
click at [327, 34] on div at bounding box center [449, 199] width 898 height 399
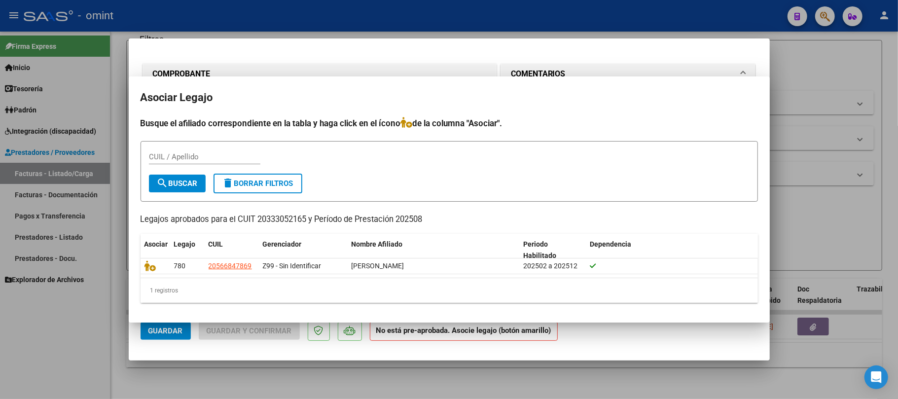
scroll to position [6, 0]
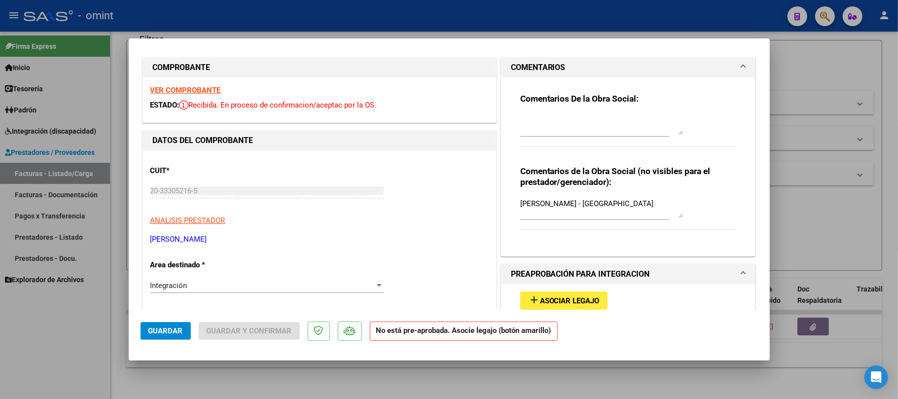
click at [189, 94] on div "VER COMPROBANTE ESTADO: Recibida. En proceso de confirmacion/aceptac por la OS." at bounding box center [319, 99] width 353 height 45
click at [188, 91] on strong "VER COMPROBANTE" at bounding box center [185, 90] width 71 height 9
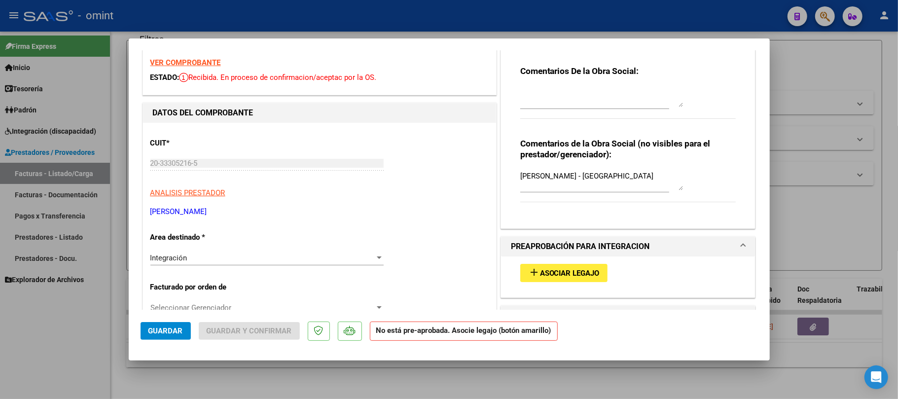
scroll to position [66, 0]
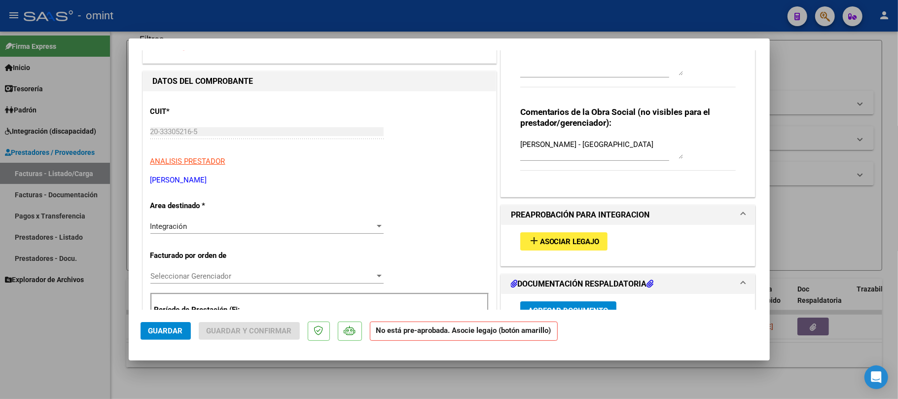
click at [210, 223] on div "Integración" at bounding box center [262, 226] width 224 height 9
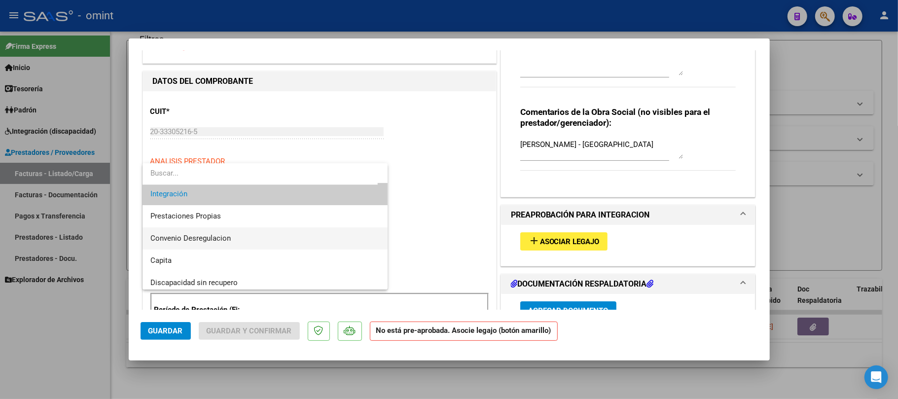
scroll to position [96, 0]
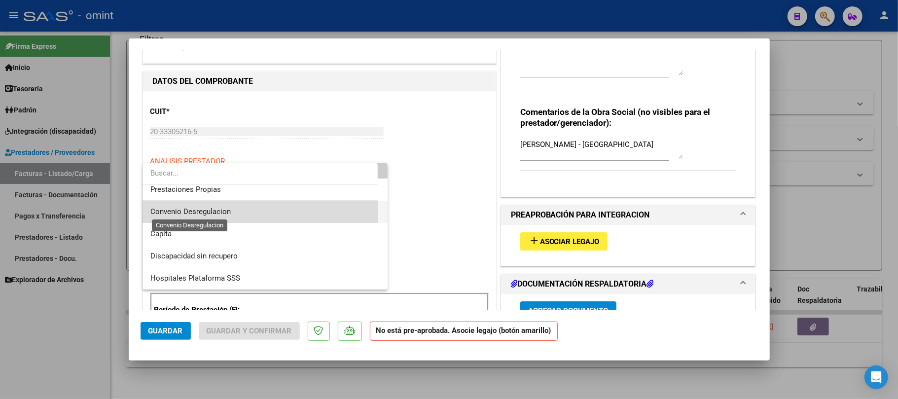
click at [217, 214] on span "Convenio Desregulacion" at bounding box center [190, 211] width 80 height 9
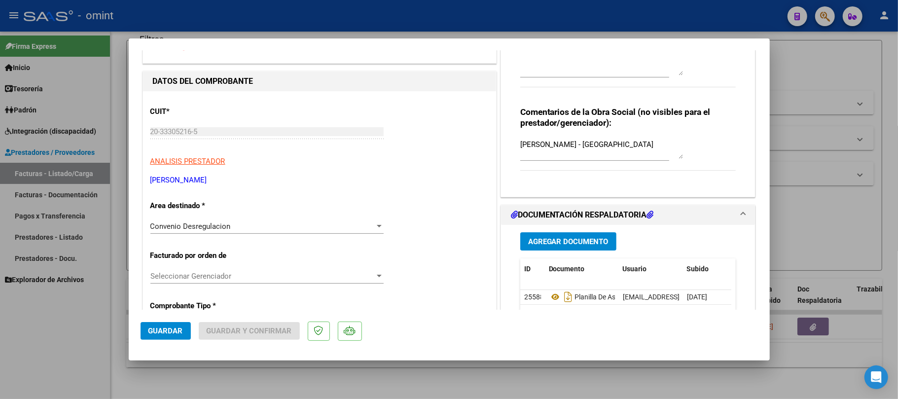
click at [253, 233] on div "Convenio Desregulacion Seleccionar Area" at bounding box center [266, 226] width 233 height 15
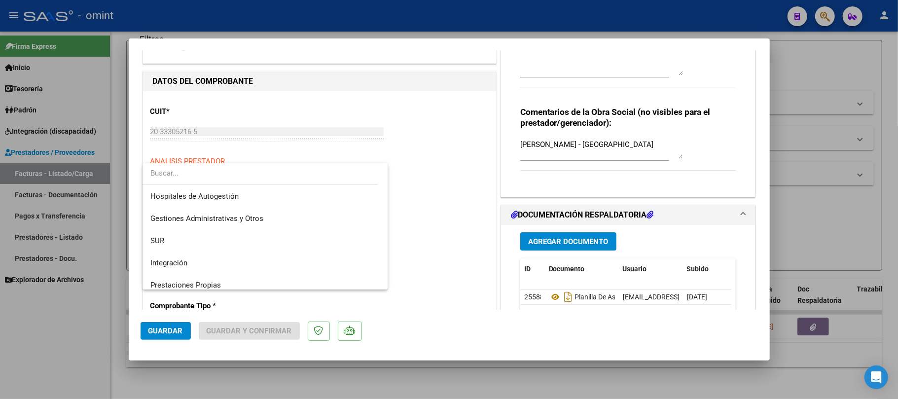
scroll to position [81, 0]
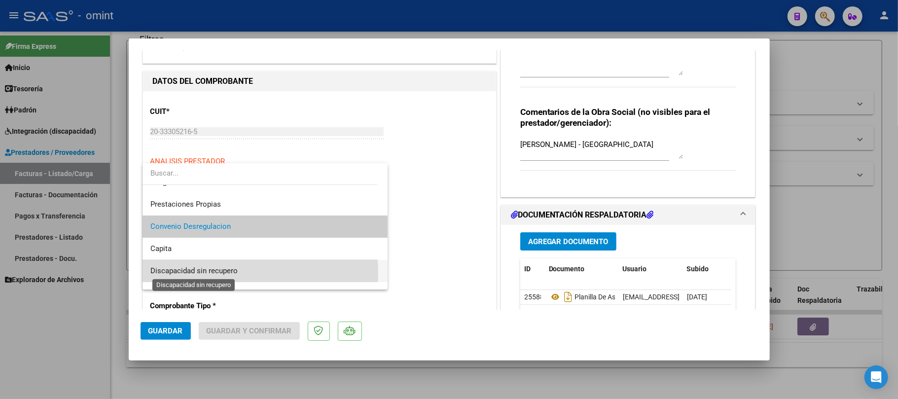
click at [232, 273] on span "Discapacidad sin recupero" at bounding box center [193, 270] width 87 height 9
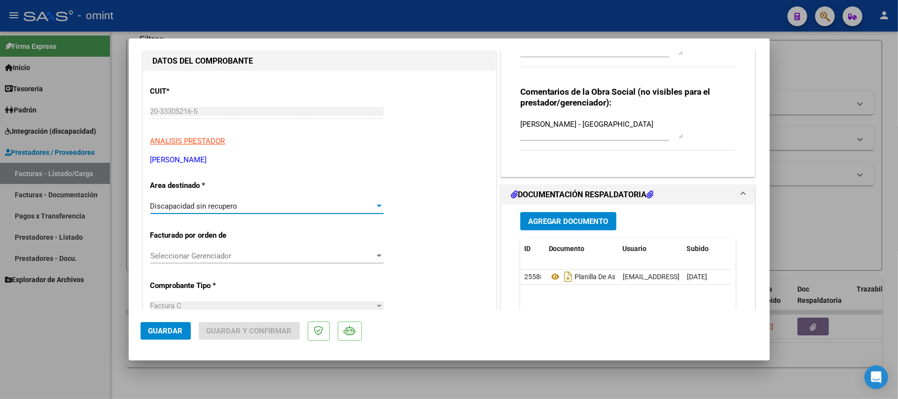
scroll to position [0, 0]
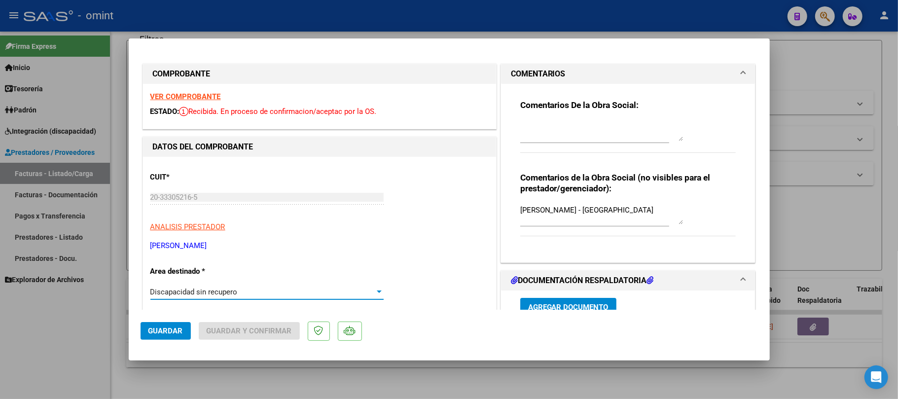
click at [547, 134] on textarea at bounding box center [601, 131] width 163 height 20
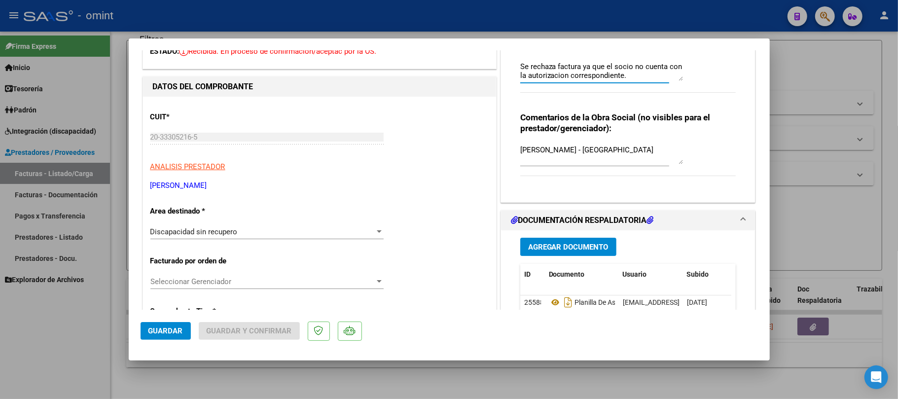
scroll to position [197, 0]
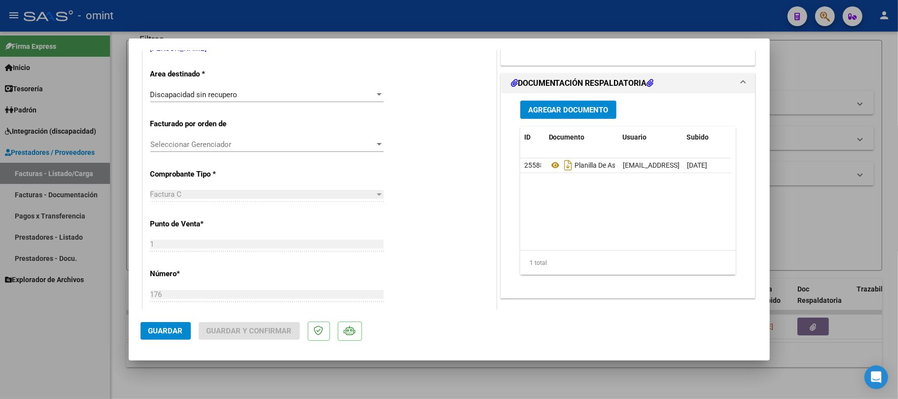
type textarea "Se rechaza factura ya que el socio no cuenta con la autorizacion correspondient…"
click at [143, 328] on button "Guardar" at bounding box center [166, 331] width 50 height 18
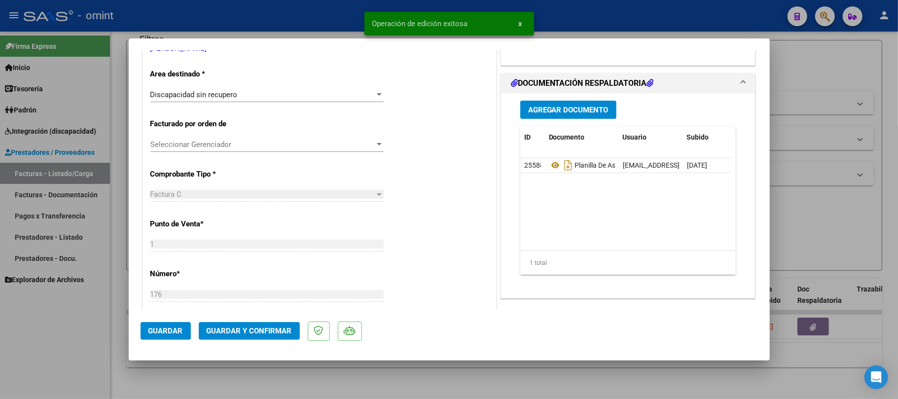
click at [250, 334] on span "Guardar y Confirmar" at bounding box center [249, 330] width 85 height 9
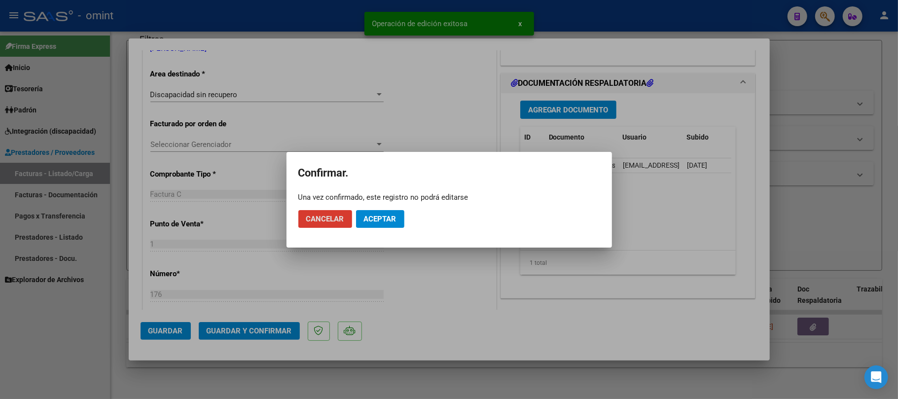
click at [396, 221] on span "Aceptar" at bounding box center [380, 219] width 33 height 9
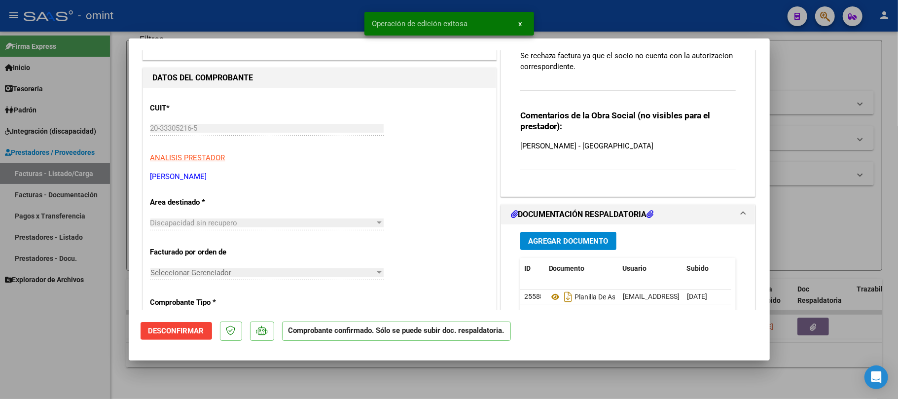
scroll to position [66, 0]
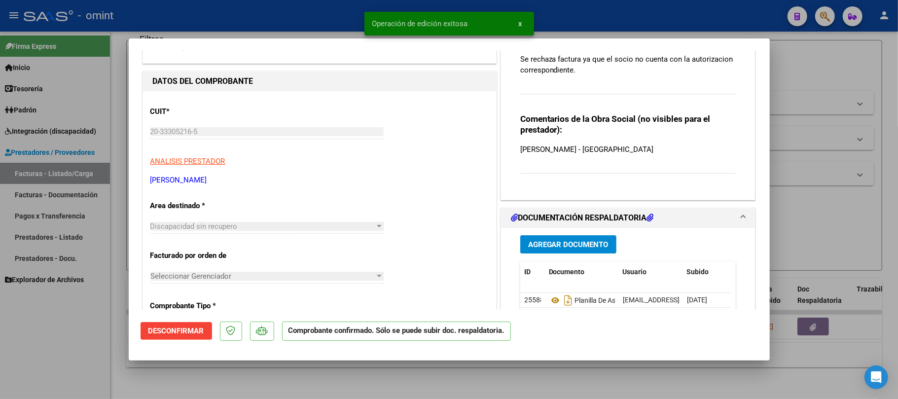
drag, startPoint x: 219, startPoint y: 1, endPoint x: 233, endPoint y: 16, distance: 20.6
click at [221, 1] on div at bounding box center [449, 199] width 898 height 399
type input "$ 0,00"
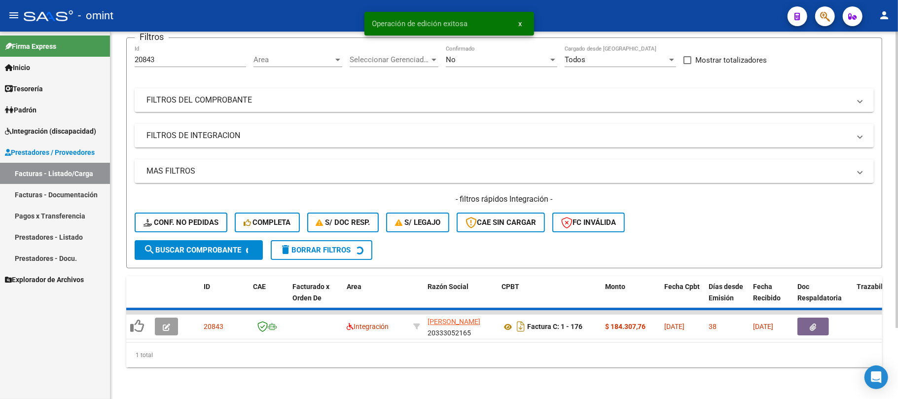
scroll to position [68, 0]
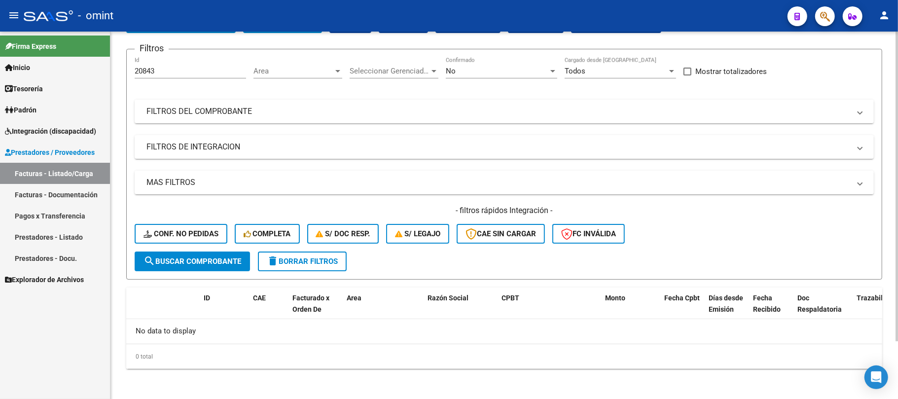
click at [327, 253] on button "delete Borrar Filtros" at bounding box center [302, 262] width 89 height 20
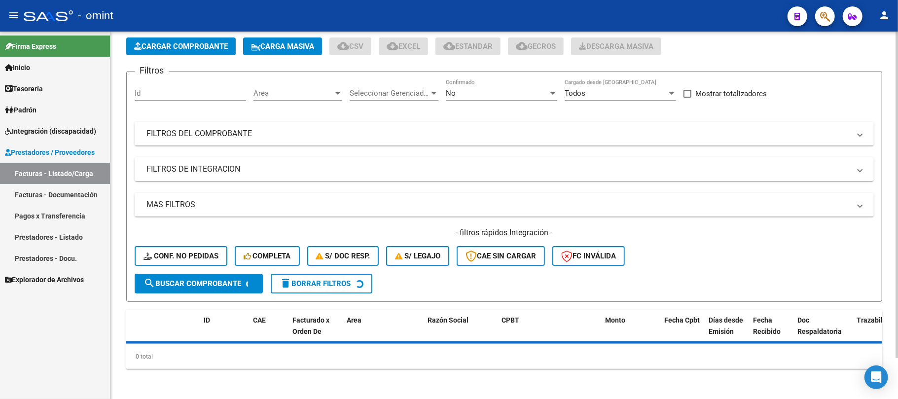
click at [165, 85] on div "Id" at bounding box center [190, 94] width 111 height 31
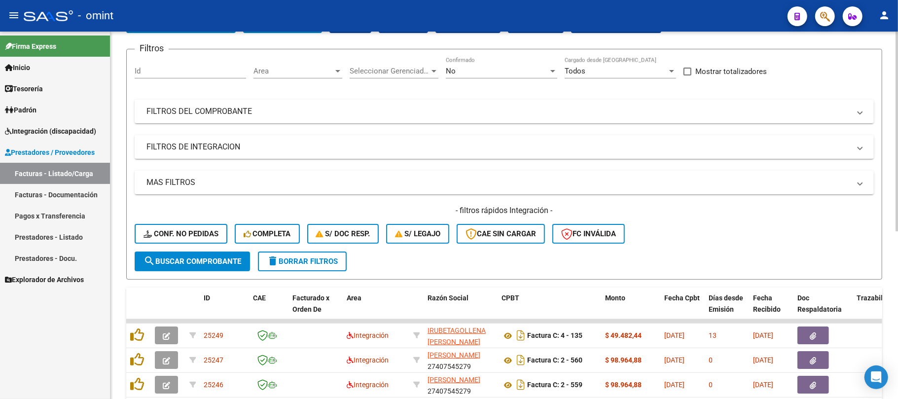
click at [164, 89] on div "Filtros Id Area Area Seleccionar Gerenciador Seleccionar Gerenciador No Confirm…" at bounding box center [504, 154] width 739 height 194
drag, startPoint x: 168, startPoint y: 79, endPoint x: 168, endPoint y: 72, distance: 6.9
click at [168, 77] on div "Id" at bounding box center [190, 72] width 111 height 31
click at [168, 71] on input "Id" at bounding box center [190, 71] width 111 height 9
paste input "22892"
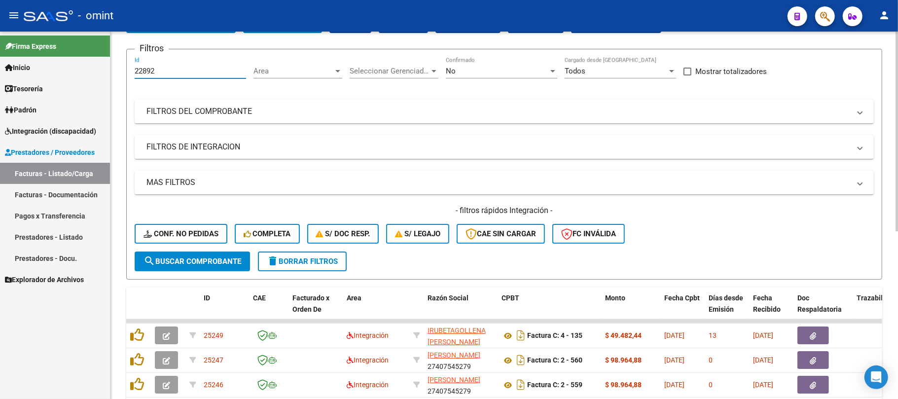
type input "22892"
click at [198, 257] on span "search Buscar Comprobante" at bounding box center [193, 261] width 98 height 9
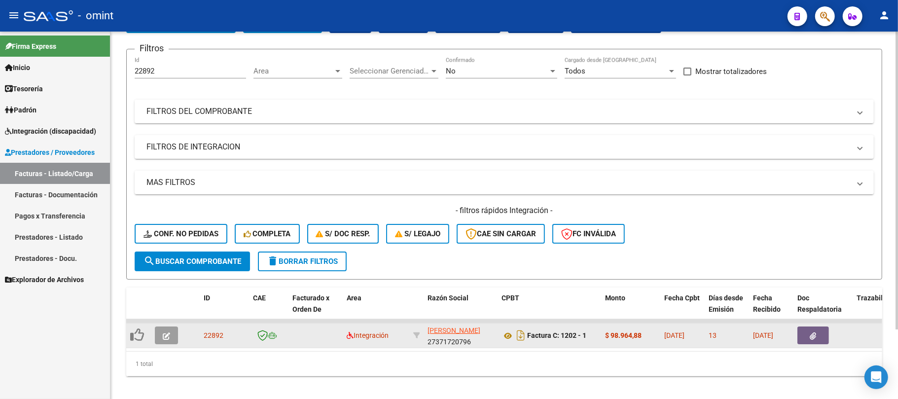
click at [172, 332] on button "button" at bounding box center [166, 335] width 23 height 18
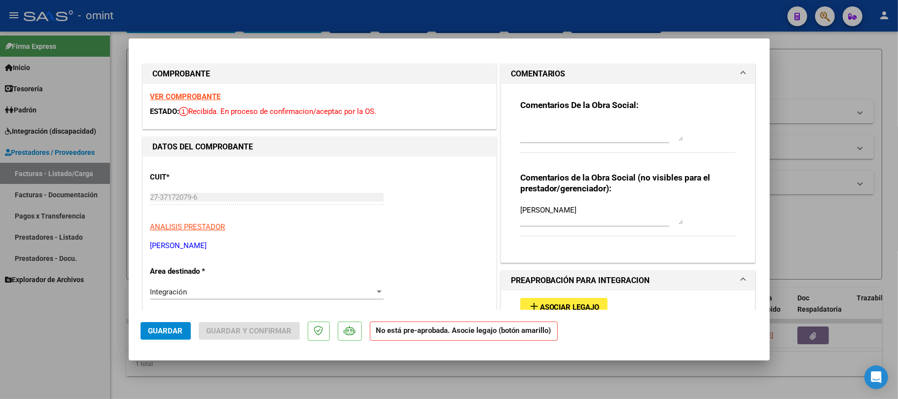
click at [194, 95] on strong "VER COMPROBANTE" at bounding box center [185, 96] width 71 height 9
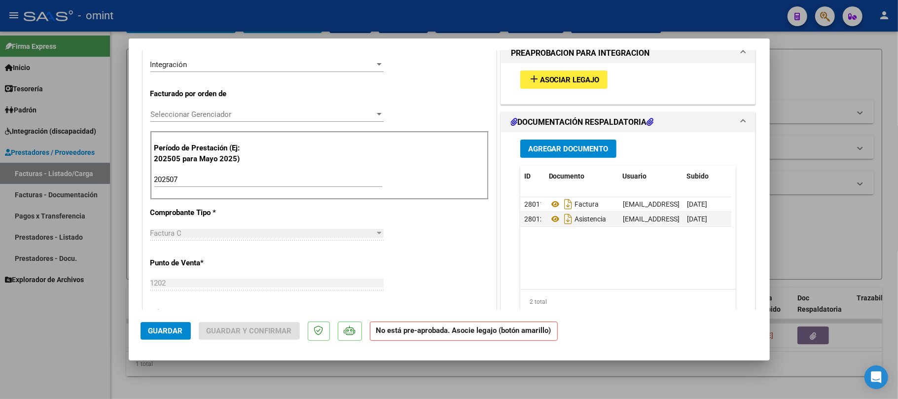
scroll to position [197, 0]
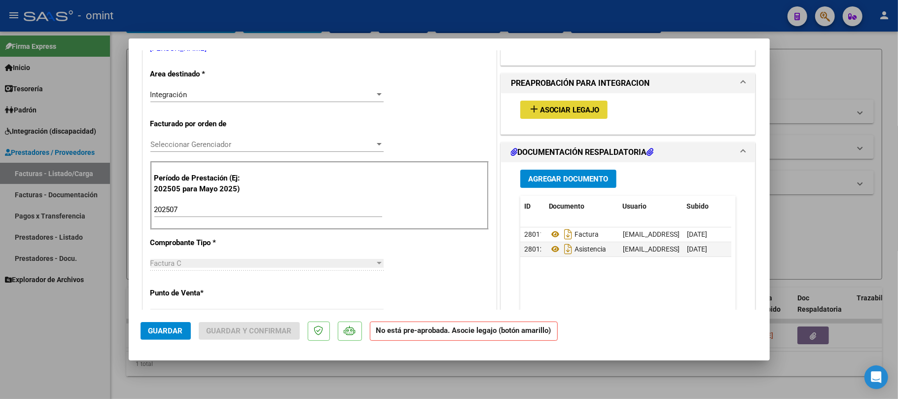
click at [549, 119] on button "add Asociar Legajo" at bounding box center [563, 110] width 87 height 18
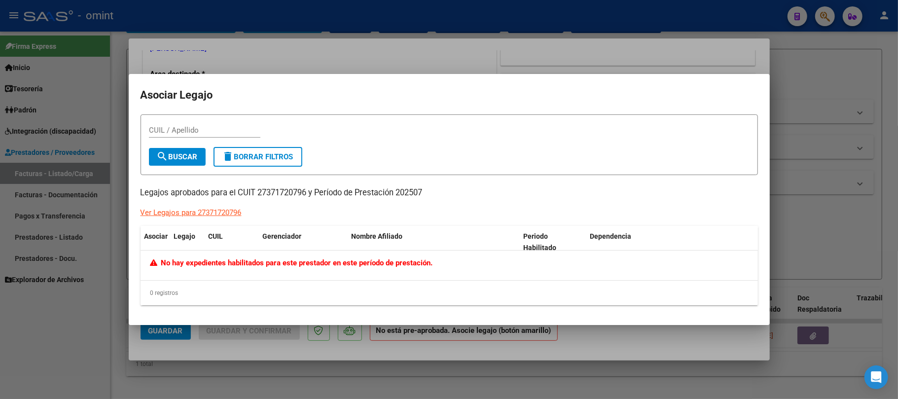
click at [258, 47] on div at bounding box center [449, 199] width 898 height 399
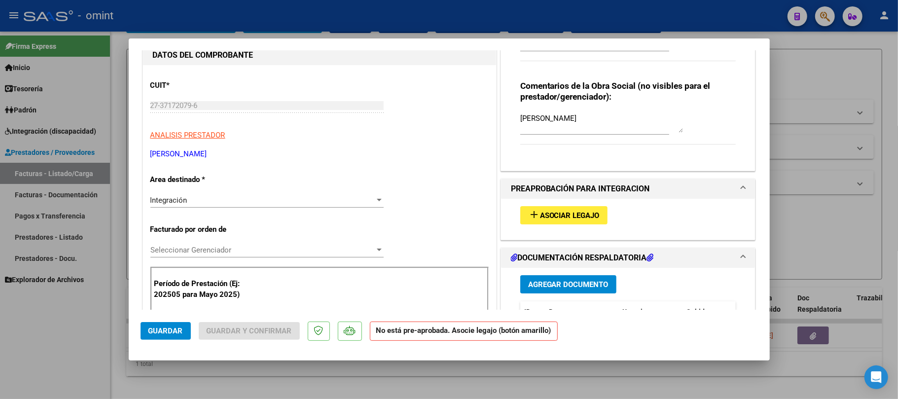
scroll to position [0, 0]
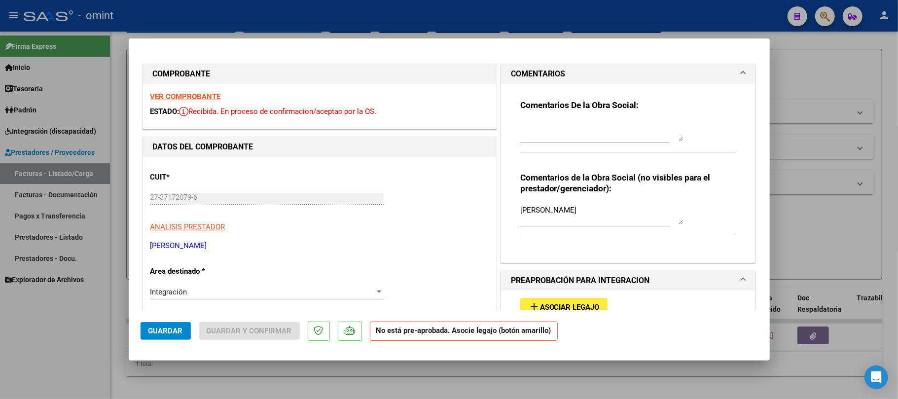
click at [274, 24] on div at bounding box center [449, 199] width 898 height 399
type input "$ 0,00"
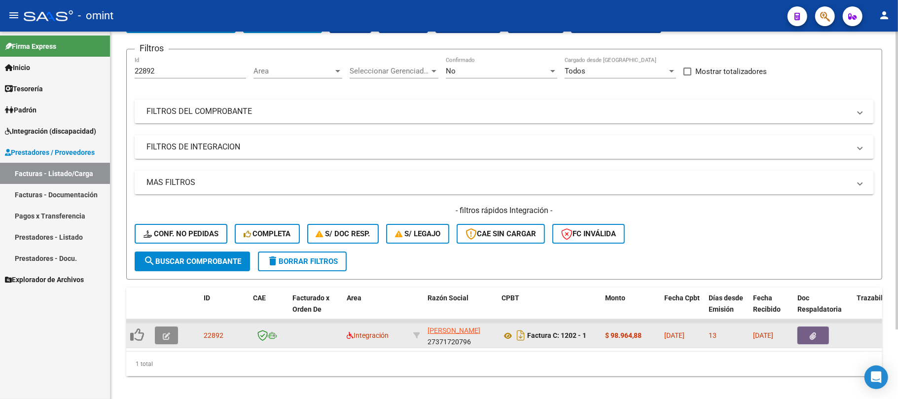
click at [162, 338] on button "button" at bounding box center [166, 335] width 23 height 18
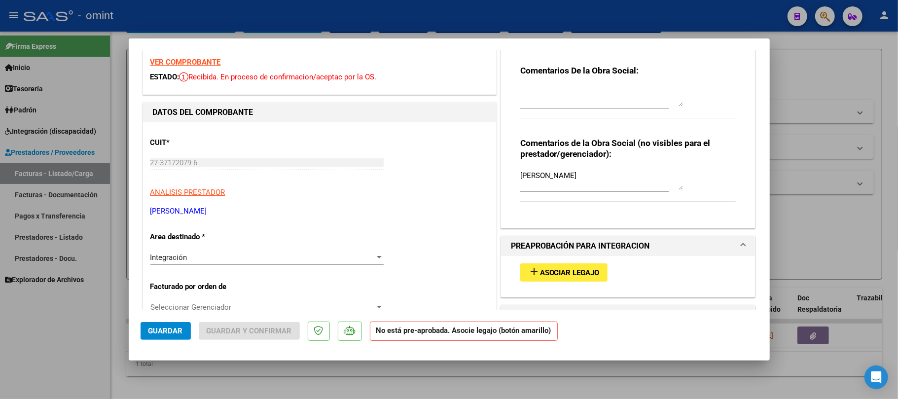
scroll to position [66, 0]
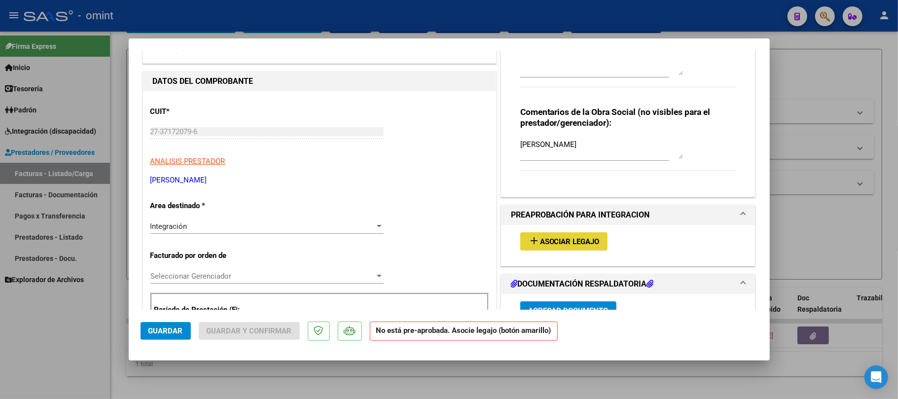
click at [556, 247] on button "add Asociar Legajo" at bounding box center [563, 241] width 87 height 18
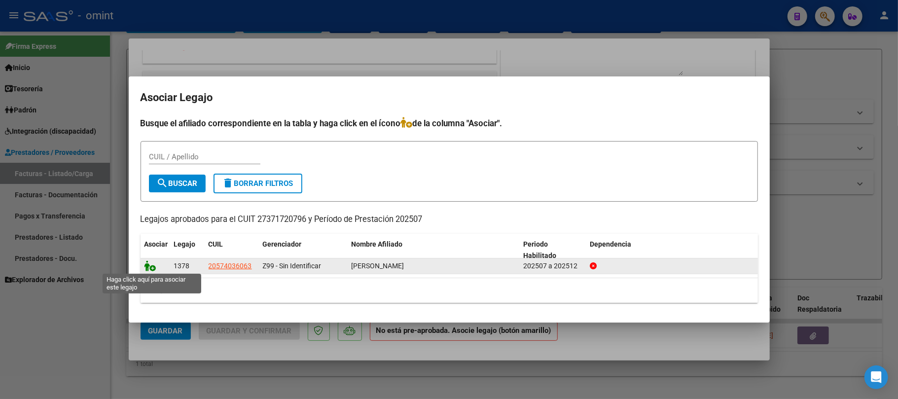
click at [152, 265] on icon at bounding box center [151, 265] width 12 height 11
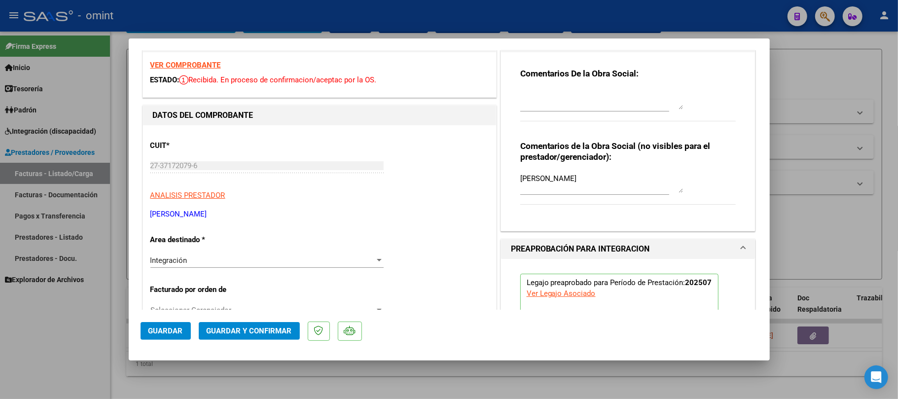
scroll to position [0, 0]
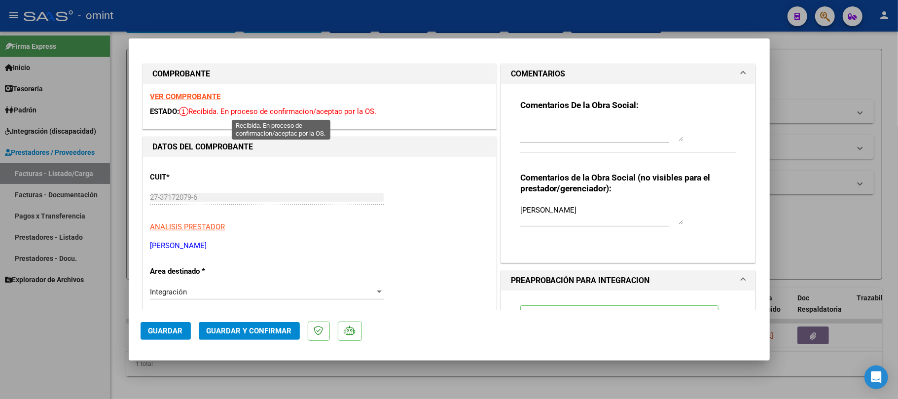
click at [183, 95] on strong "VER COMPROBANTE" at bounding box center [185, 96] width 71 height 9
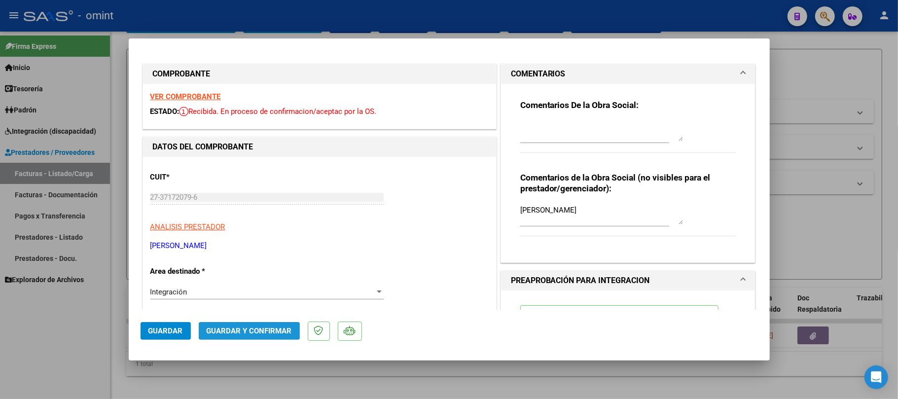
click at [261, 334] on span "Guardar y Confirmar" at bounding box center [249, 330] width 85 height 9
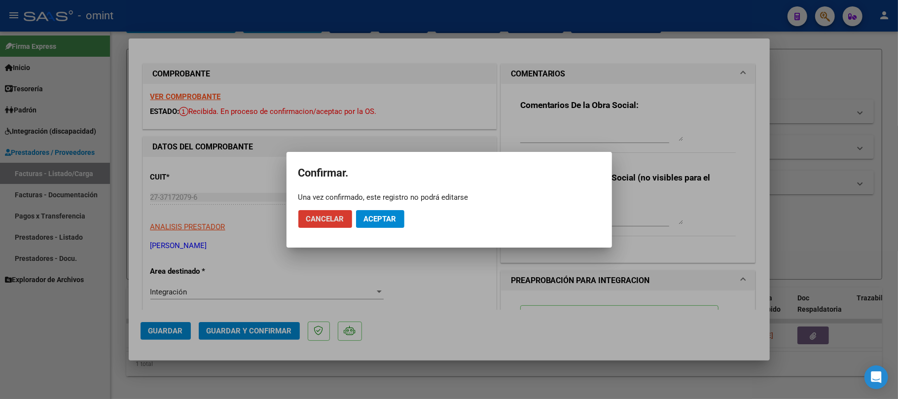
click at [375, 217] on span "Aceptar" at bounding box center [380, 219] width 33 height 9
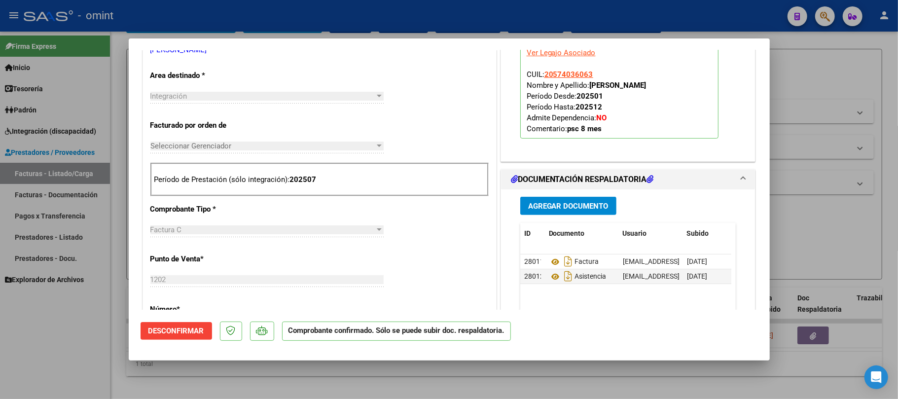
scroll to position [66, 0]
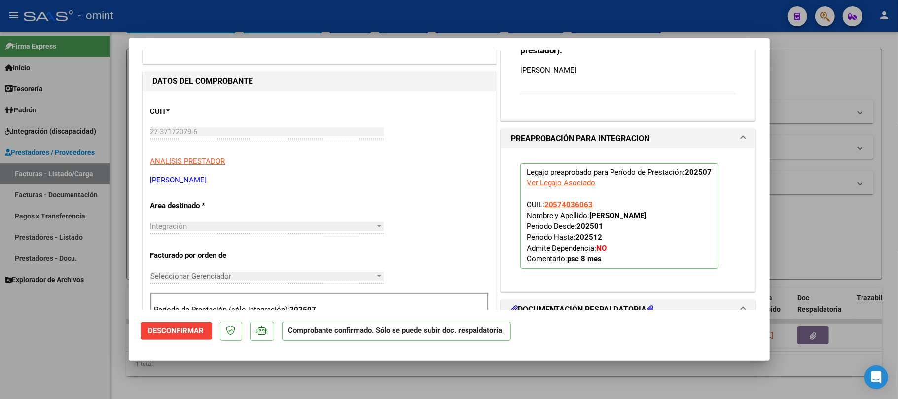
click at [223, 18] on div at bounding box center [449, 199] width 898 height 399
type input "$ 0,00"
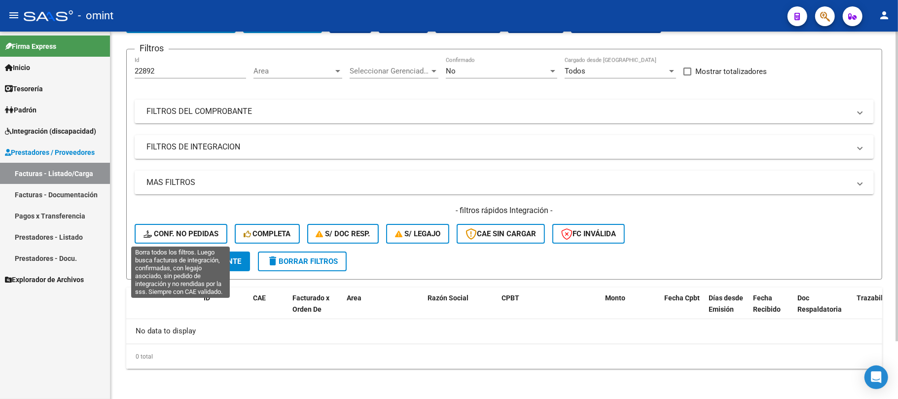
click at [167, 235] on span "Conf. no pedidas" at bounding box center [181, 233] width 75 height 9
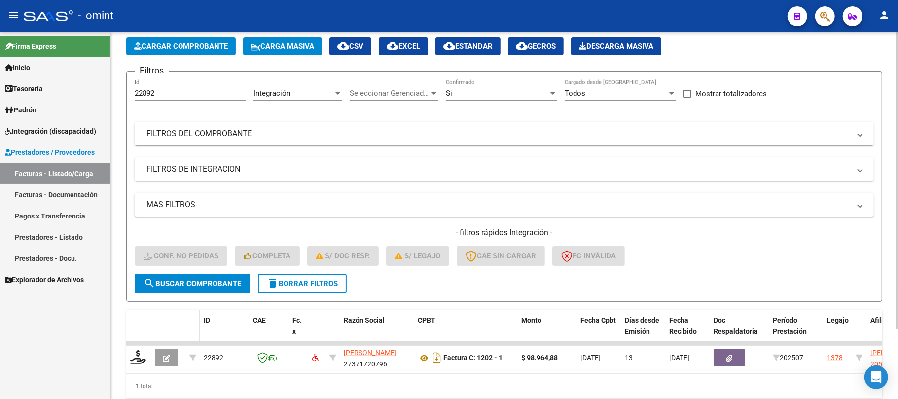
scroll to position [68, 0]
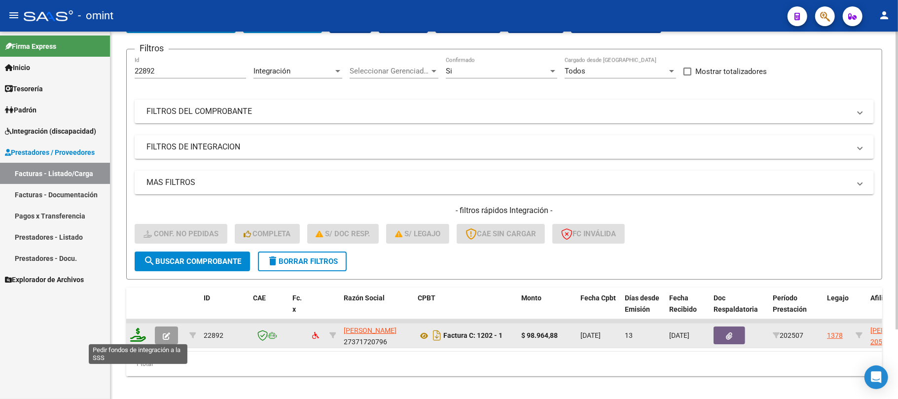
click at [135, 336] on icon at bounding box center [138, 335] width 16 height 14
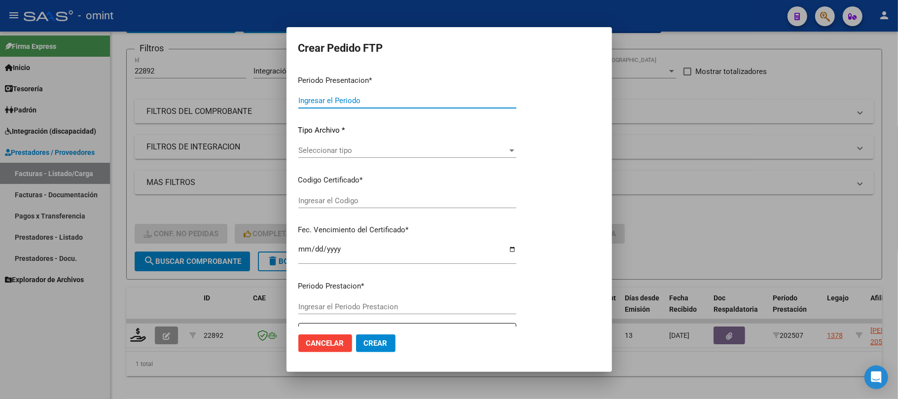
type input "202509"
type input "202507"
type input "$ 98.964,88"
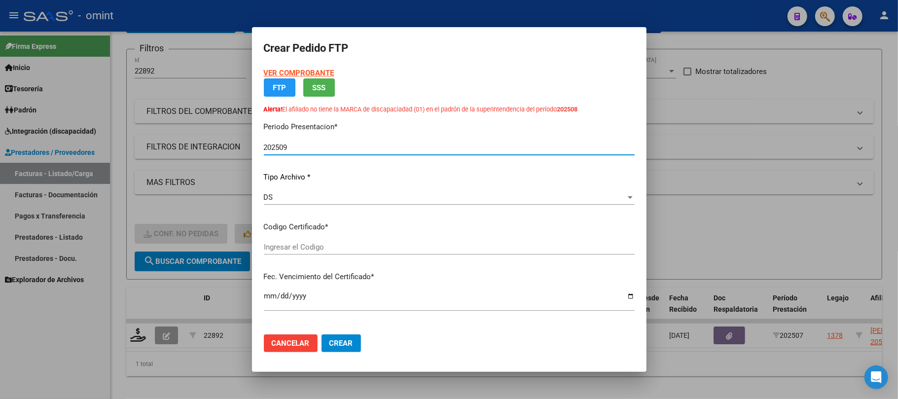
type input "8559302208"
type input "[DATE]"
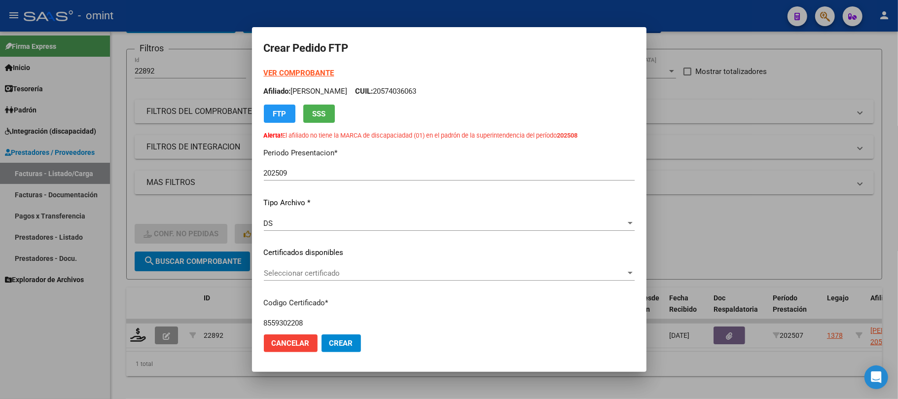
click at [300, 267] on div "Seleccionar certificado Seleccionar certificado" at bounding box center [449, 273] width 371 height 15
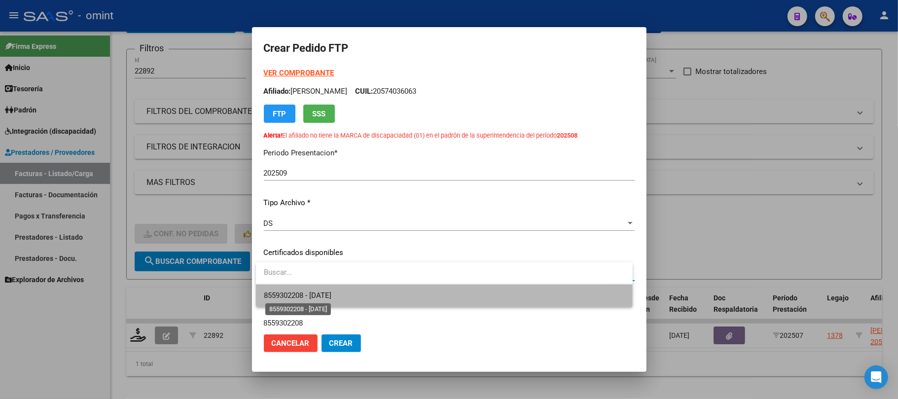
drag, startPoint x: 305, startPoint y: 292, endPoint x: 371, endPoint y: 253, distance: 77.0
click at [308, 292] on span "8559302208 - [DATE]" at bounding box center [298, 295] width 68 height 9
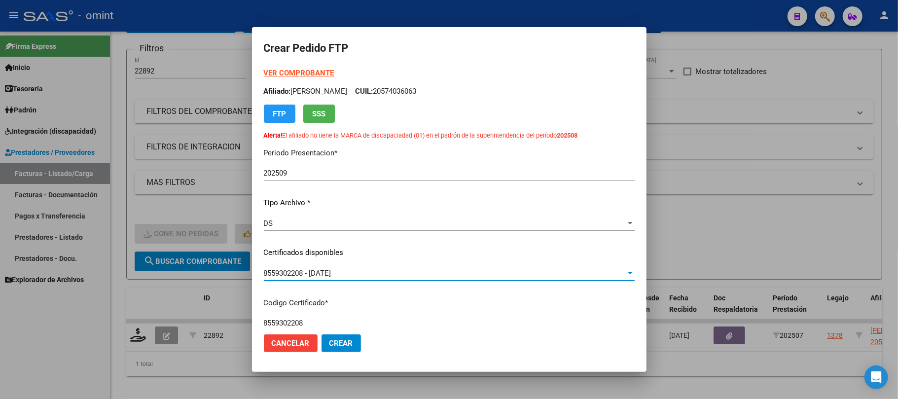
scroll to position [263, 0]
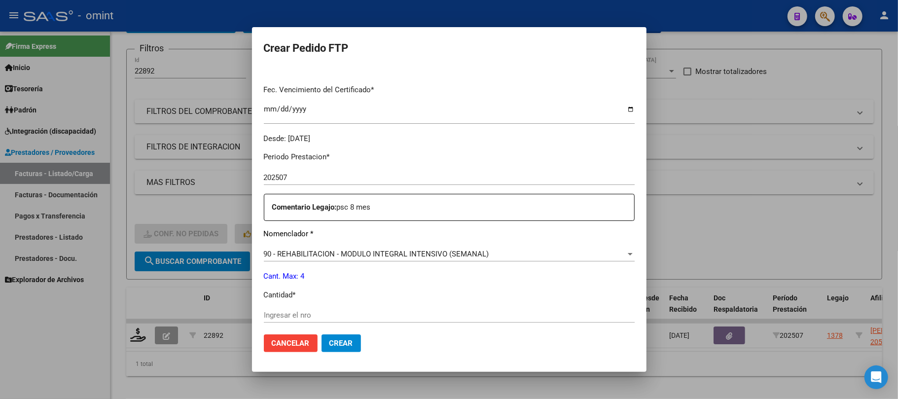
click at [304, 320] on input "Ingresar el nro" at bounding box center [449, 315] width 371 height 9
type input "4"
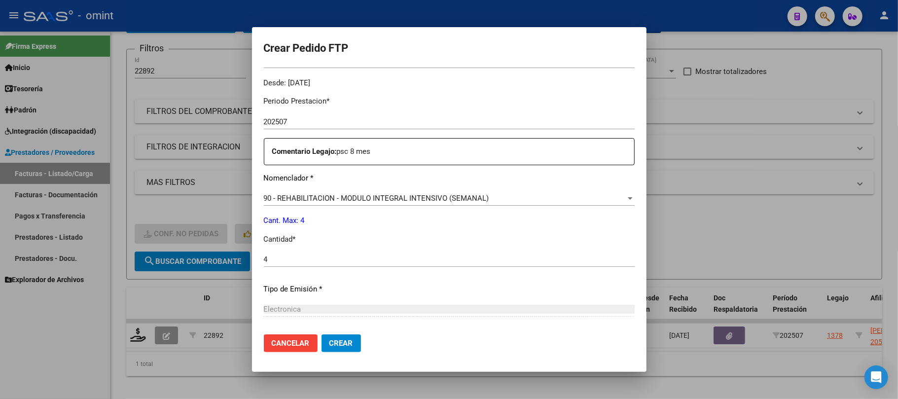
scroll to position [417, 0]
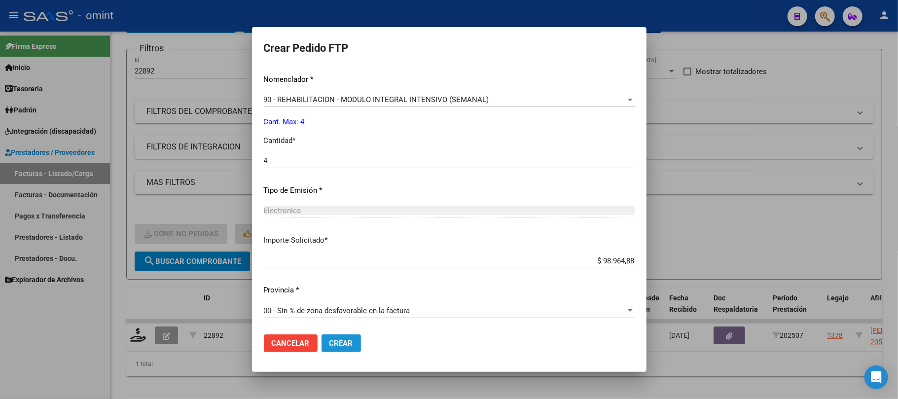
click at [345, 346] on span "Crear" at bounding box center [341, 343] width 24 height 9
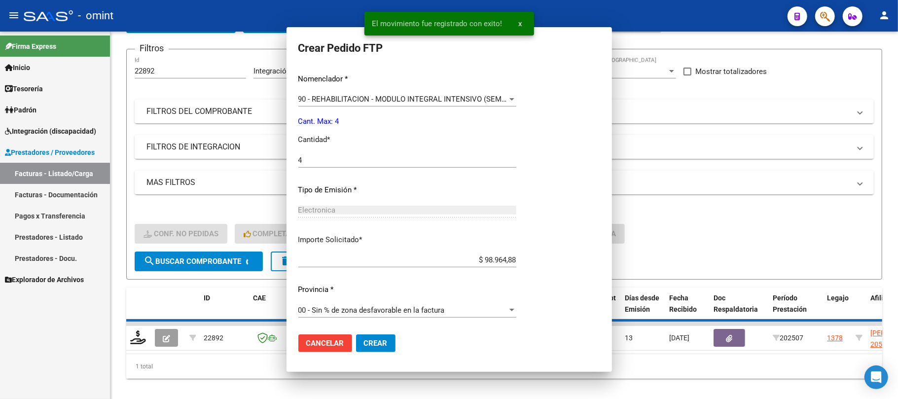
scroll to position [0, 0]
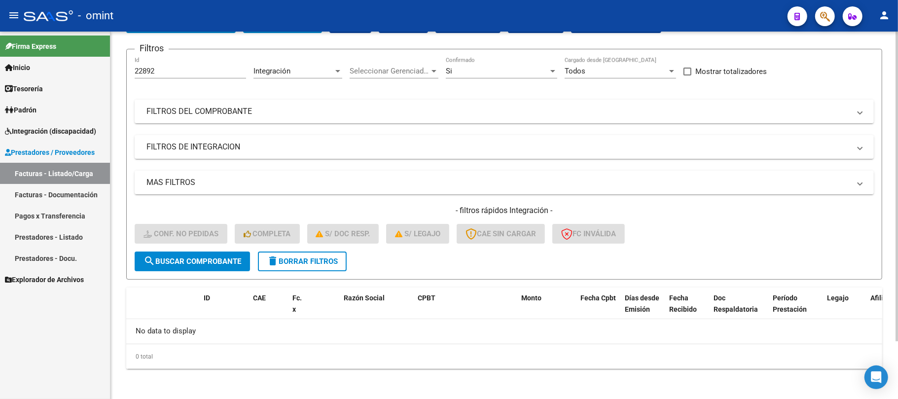
click at [309, 263] on span "delete Borrar Filtros" at bounding box center [302, 261] width 71 height 9
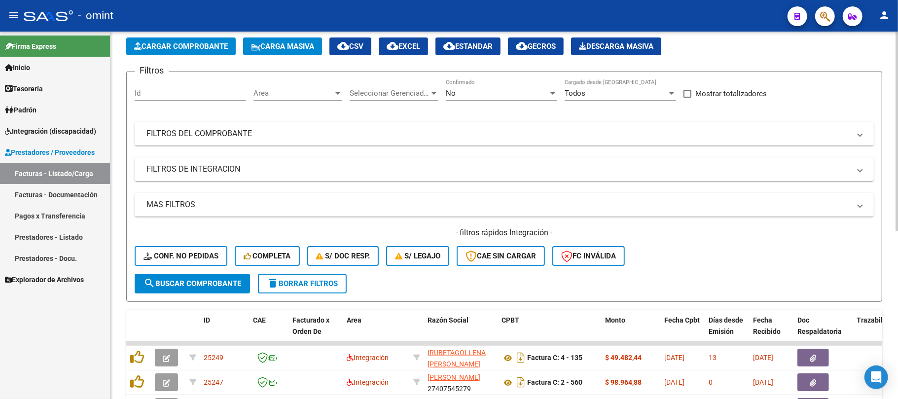
scroll to position [68, 0]
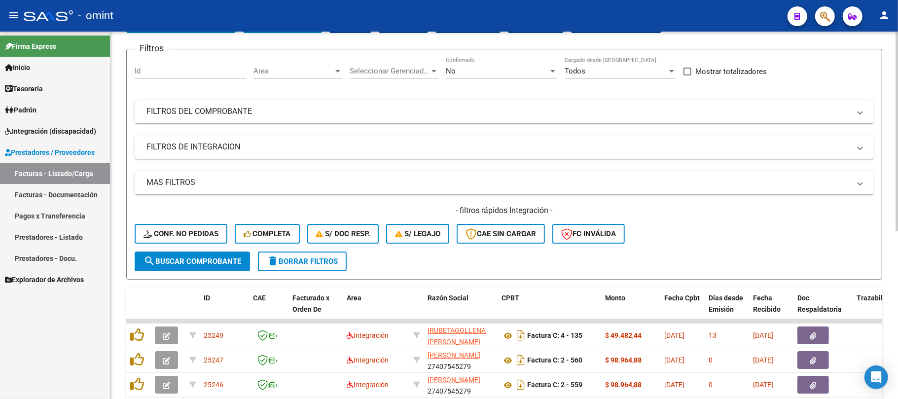
click at [156, 85] on div "Id" at bounding box center [190, 72] width 111 height 31
click at [159, 72] on input "Id" at bounding box center [190, 71] width 111 height 9
paste input "22285"
type input "22285"
click at [208, 261] on span "search Buscar Comprobante" at bounding box center [193, 261] width 98 height 9
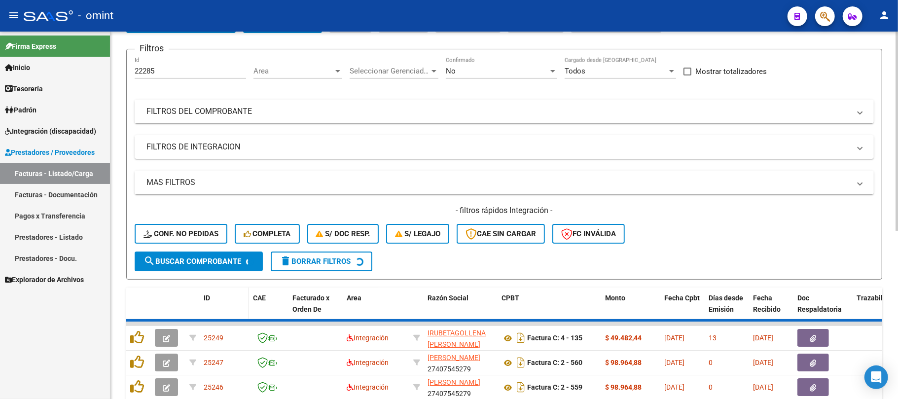
scroll to position [86, 0]
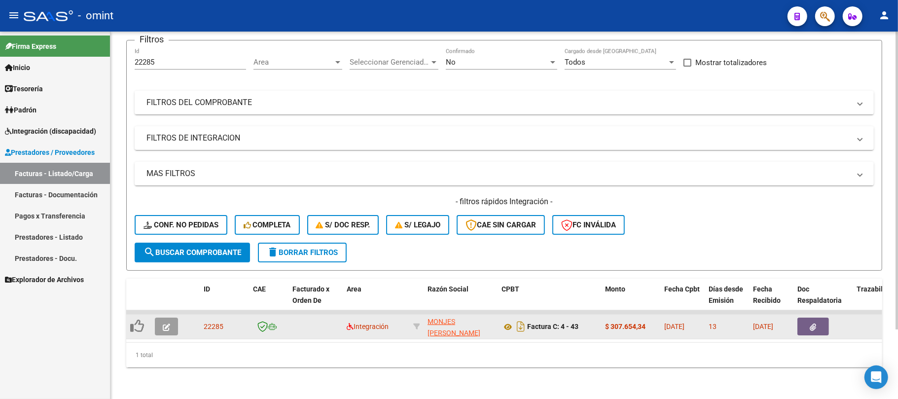
click at [168, 324] on icon "button" at bounding box center [166, 327] width 7 height 7
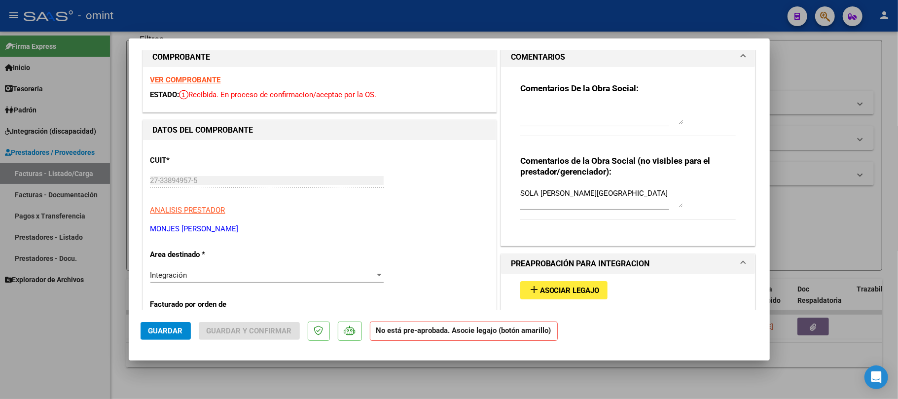
scroll to position [66, 0]
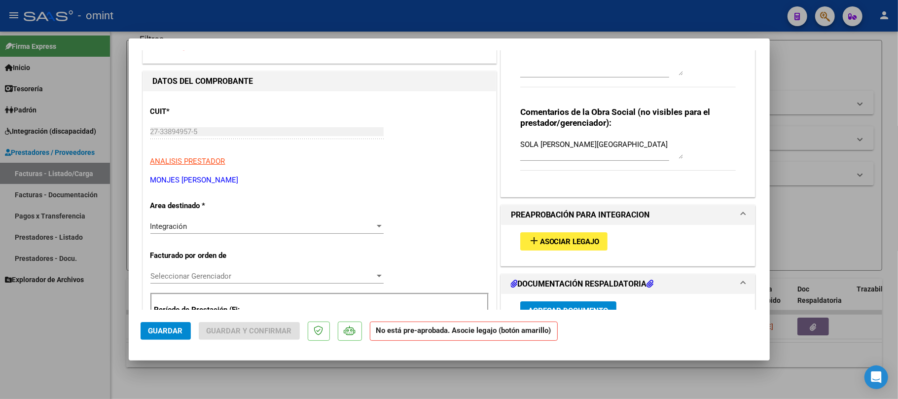
click at [555, 240] on span "Asociar Legajo" at bounding box center [570, 241] width 60 height 9
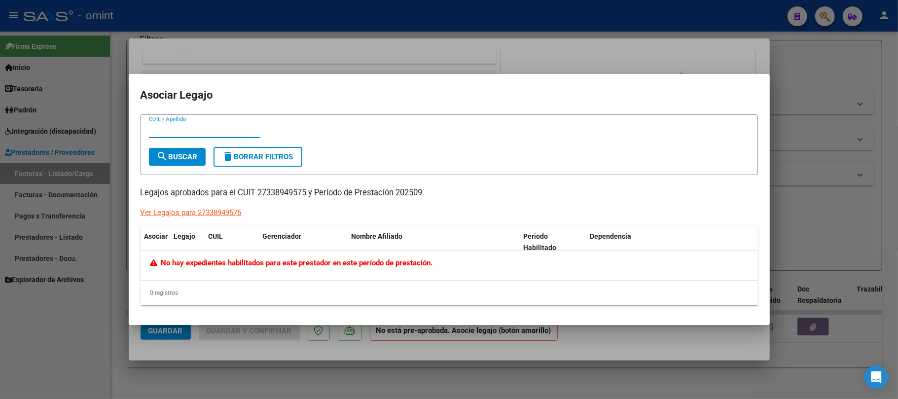
click at [395, 42] on div at bounding box center [449, 199] width 898 height 399
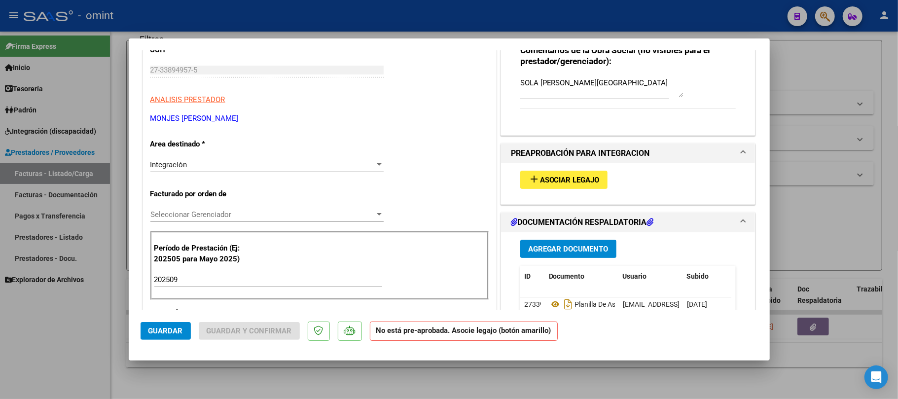
scroll to position [0, 0]
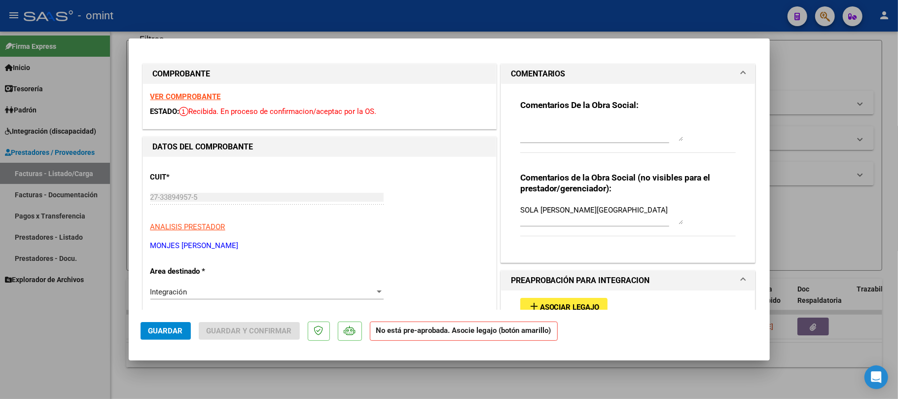
click at [204, 97] on strong "VER COMPROBANTE" at bounding box center [185, 96] width 71 height 9
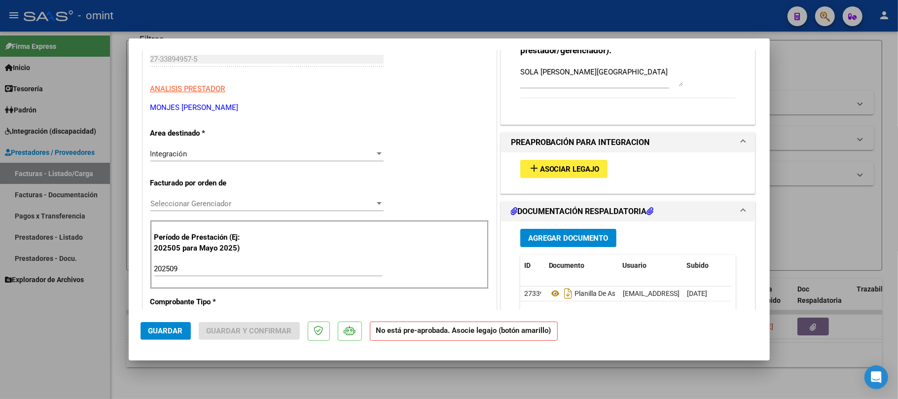
scroll to position [197, 0]
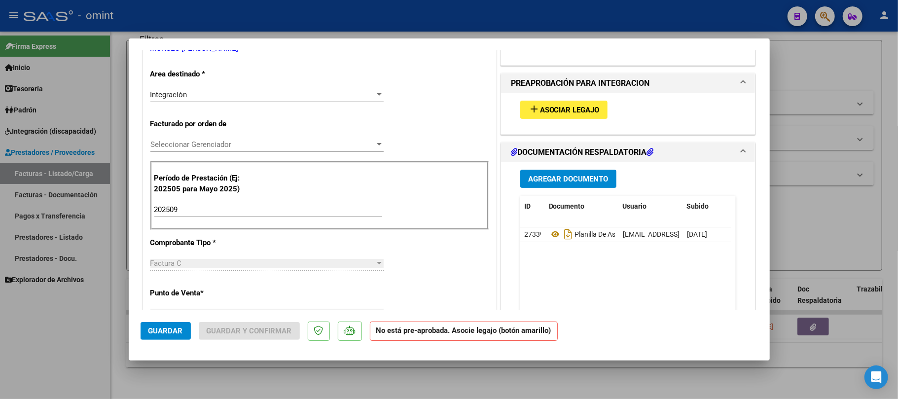
click at [237, 15] on div at bounding box center [449, 199] width 898 height 399
type input "$ 0,00"
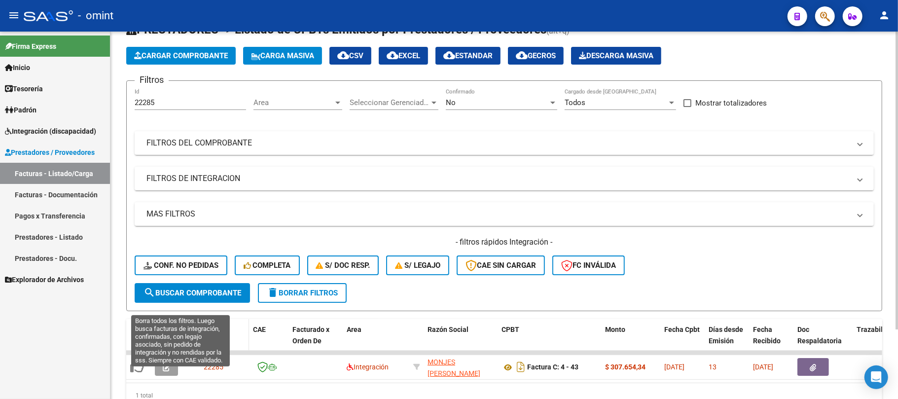
scroll to position [86, 0]
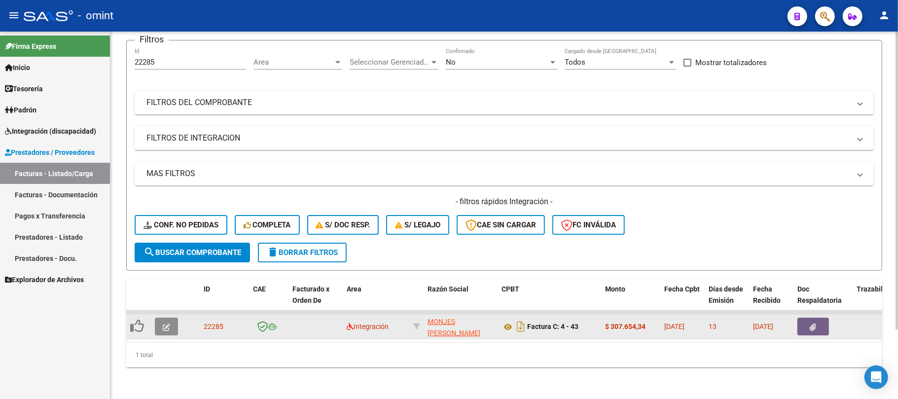
click at [166, 324] on icon "button" at bounding box center [166, 327] width 7 height 7
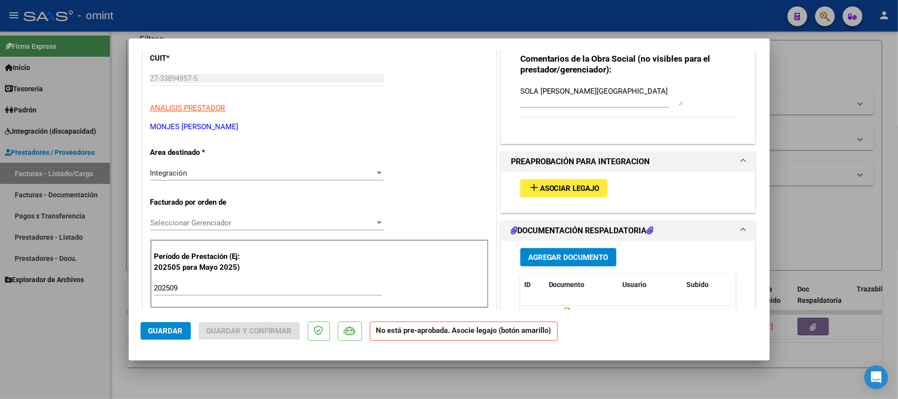
scroll to position [131, 0]
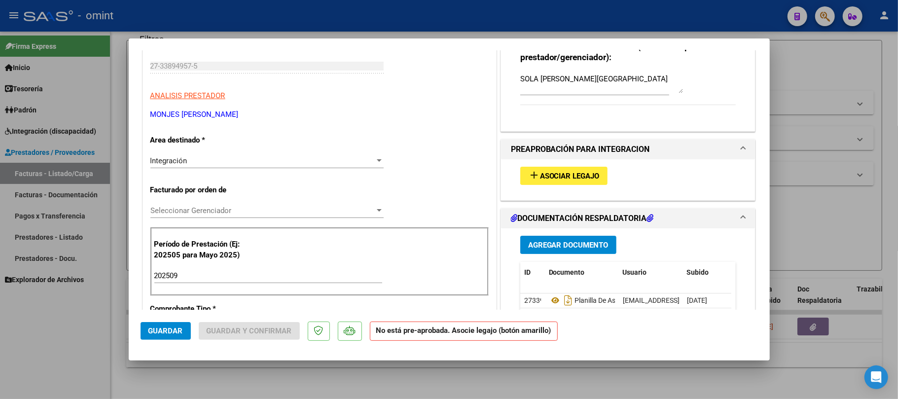
click at [204, 154] on div "Integración Seleccionar Area" at bounding box center [266, 160] width 233 height 15
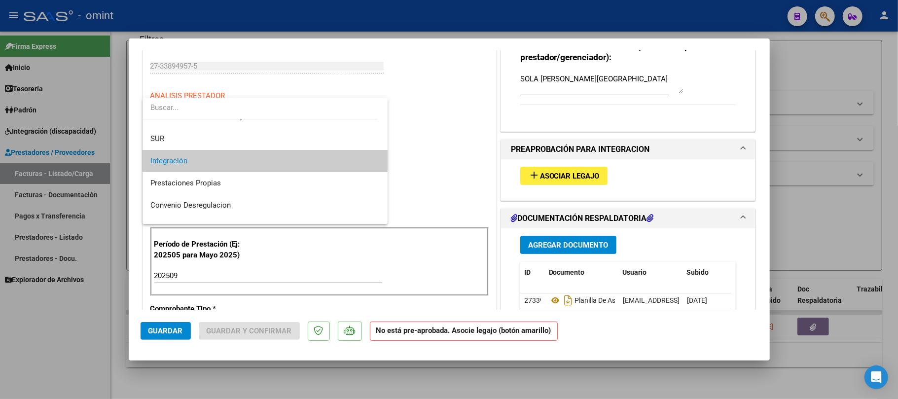
scroll to position [96, 0]
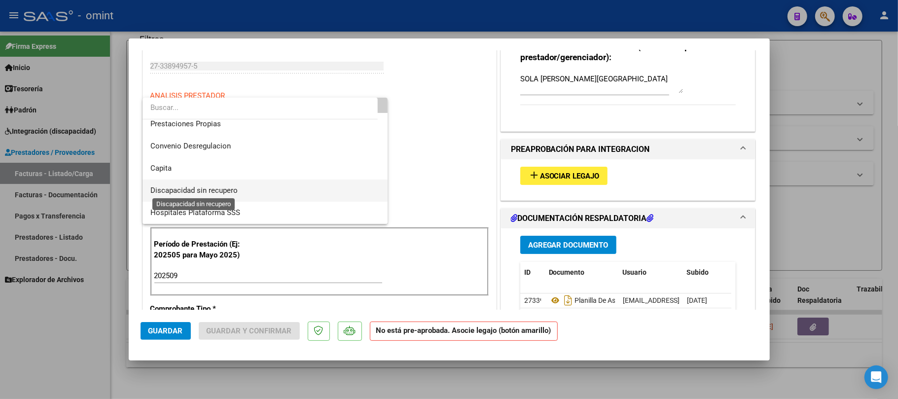
click at [208, 187] on span "Discapacidad sin recupero" at bounding box center [193, 190] width 87 height 9
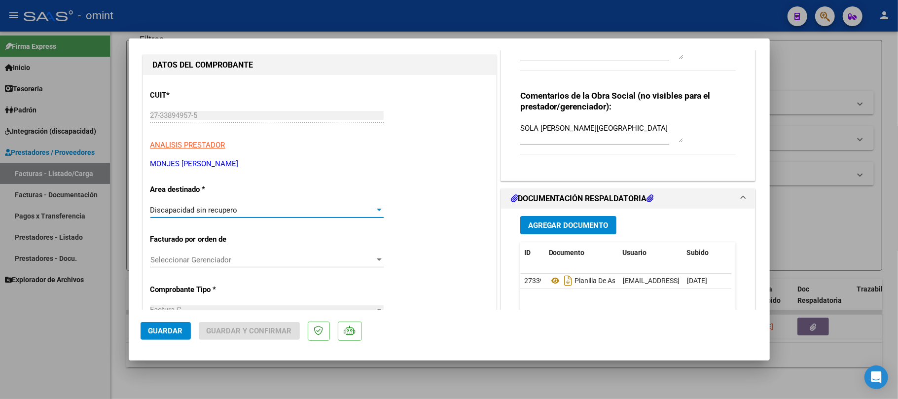
scroll to position [0, 0]
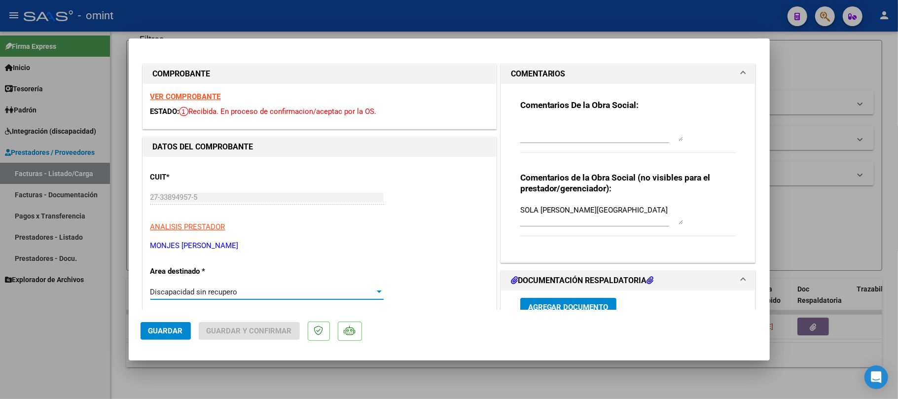
click at [584, 131] on textarea at bounding box center [601, 131] width 163 height 20
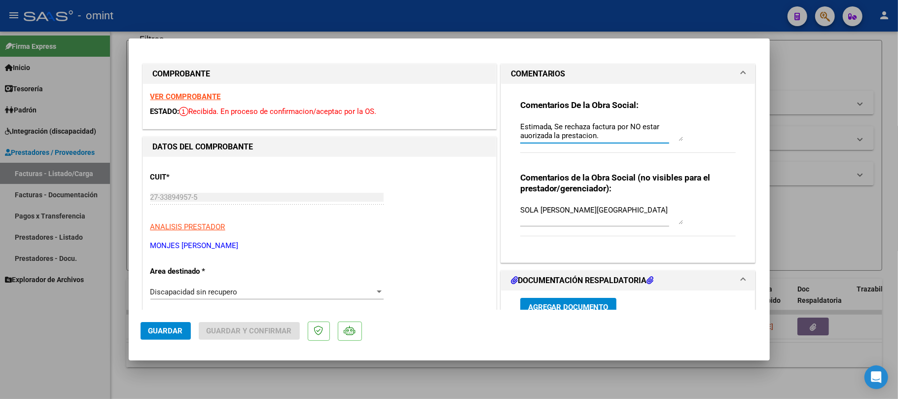
click at [522, 134] on textarea "Estimada, Se rechaza factura por NO estar auorizada la prestacion." at bounding box center [601, 131] width 163 height 20
click at [591, 133] on textarea "[PERSON_NAME], Se rechaza factura por NO estar autorizada la prestacion." at bounding box center [601, 131] width 163 height 20
click at [610, 133] on textarea "[PERSON_NAME], Se rechaza factura por NO estar autorizada la prestación." at bounding box center [601, 131] width 163 height 20
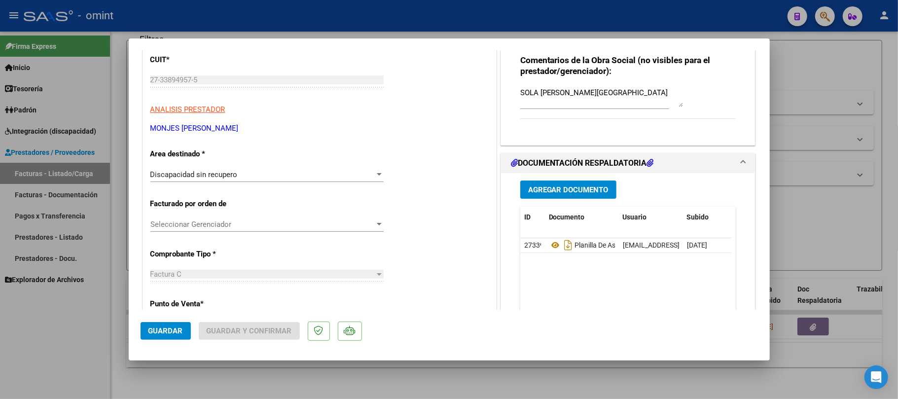
scroll to position [197, 0]
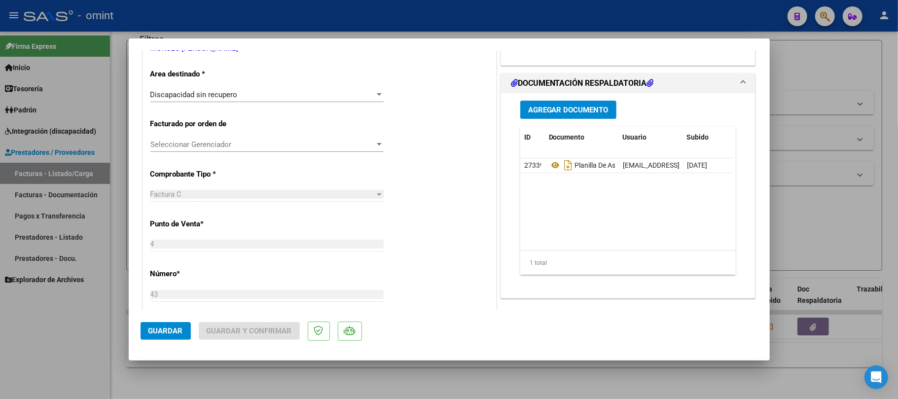
type textarea "[PERSON_NAME], Se rechaza factura por NO estar autorizada la prestación."
click at [156, 344] on mat-dialog-actions "Guardar Guardar y Confirmar" at bounding box center [449, 329] width 617 height 39
drag, startPoint x: 160, startPoint y: 340, endPoint x: 190, endPoint y: 334, distance: 30.7
click at [160, 340] on mat-dialog-actions "Guardar Guardar y Confirmar" at bounding box center [449, 329] width 617 height 39
click at [176, 330] on span "Guardar" at bounding box center [165, 330] width 35 height 9
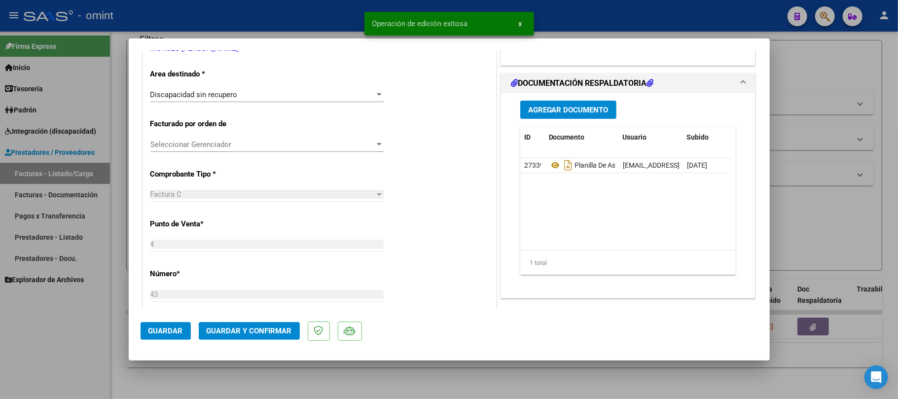
click at [257, 328] on span "Guardar y Confirmar" at bounding box center [249, 330] width 85 height 9
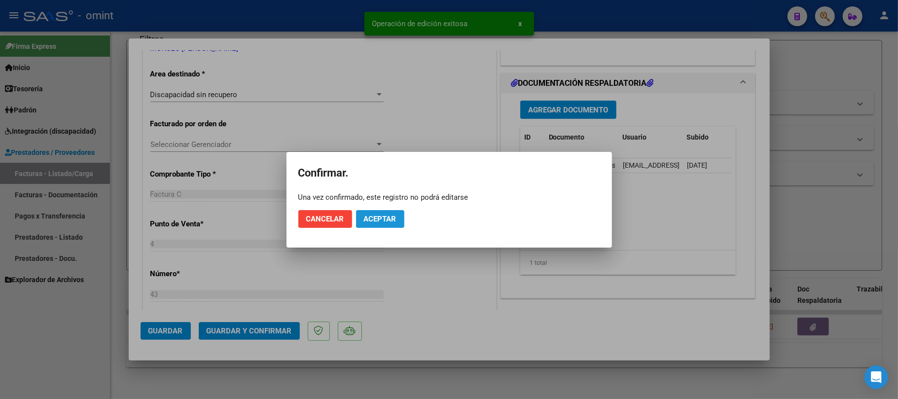
click at [387, 215] on span "Aceptar" at bounding box center [380, 219] width 33 height 9
